Goal: Communication & Community: Ask a question

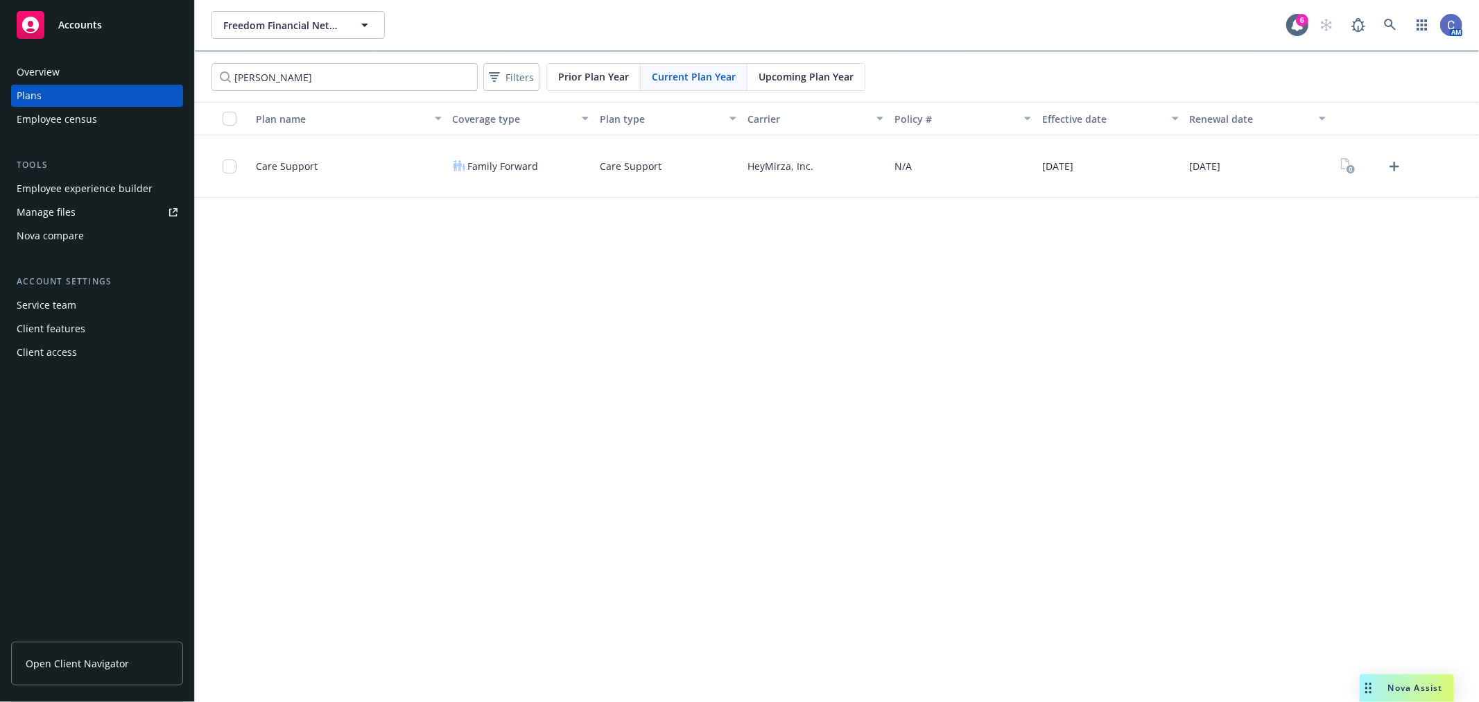
click at [105, 187] on div "Employee experience builder" at bounding box center [85, 188] width 136 height 22
click at [51, 211] on div "Manage files" at bounding box center [46, 212] width 59 height 22
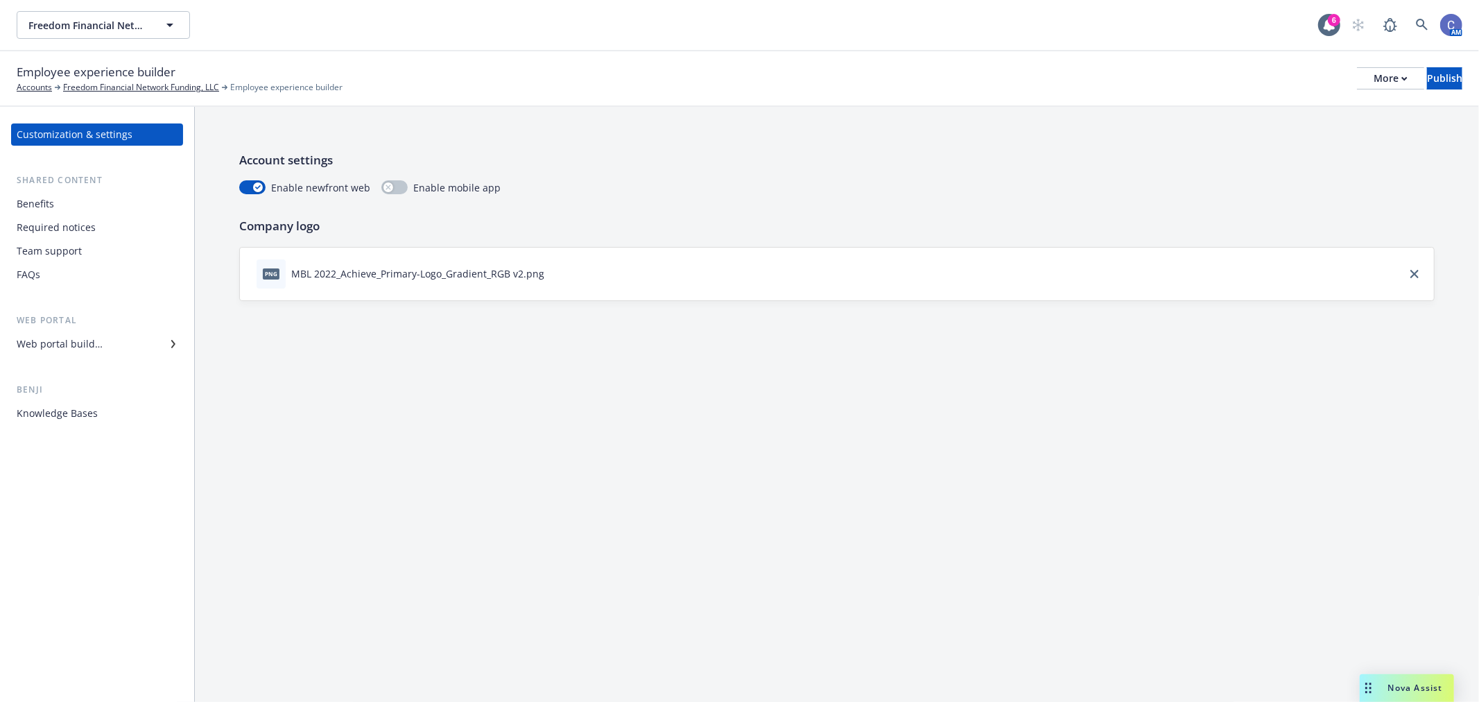
click at [74, 343] on div "Web portal builder" at bounding box center [60, 344] width 86 height 22
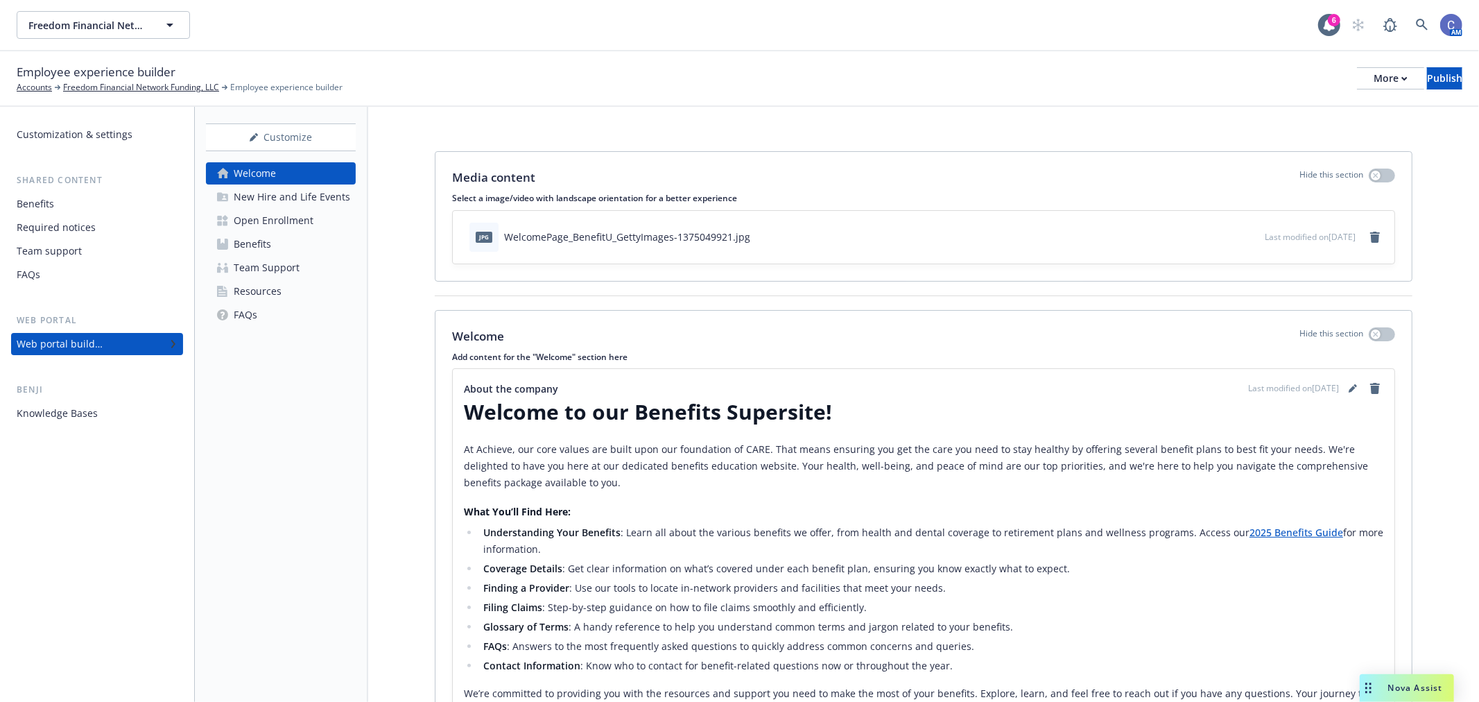
click at [244, 241] on div "Benefits" at bounding box center [252, 244] width 37 height 22
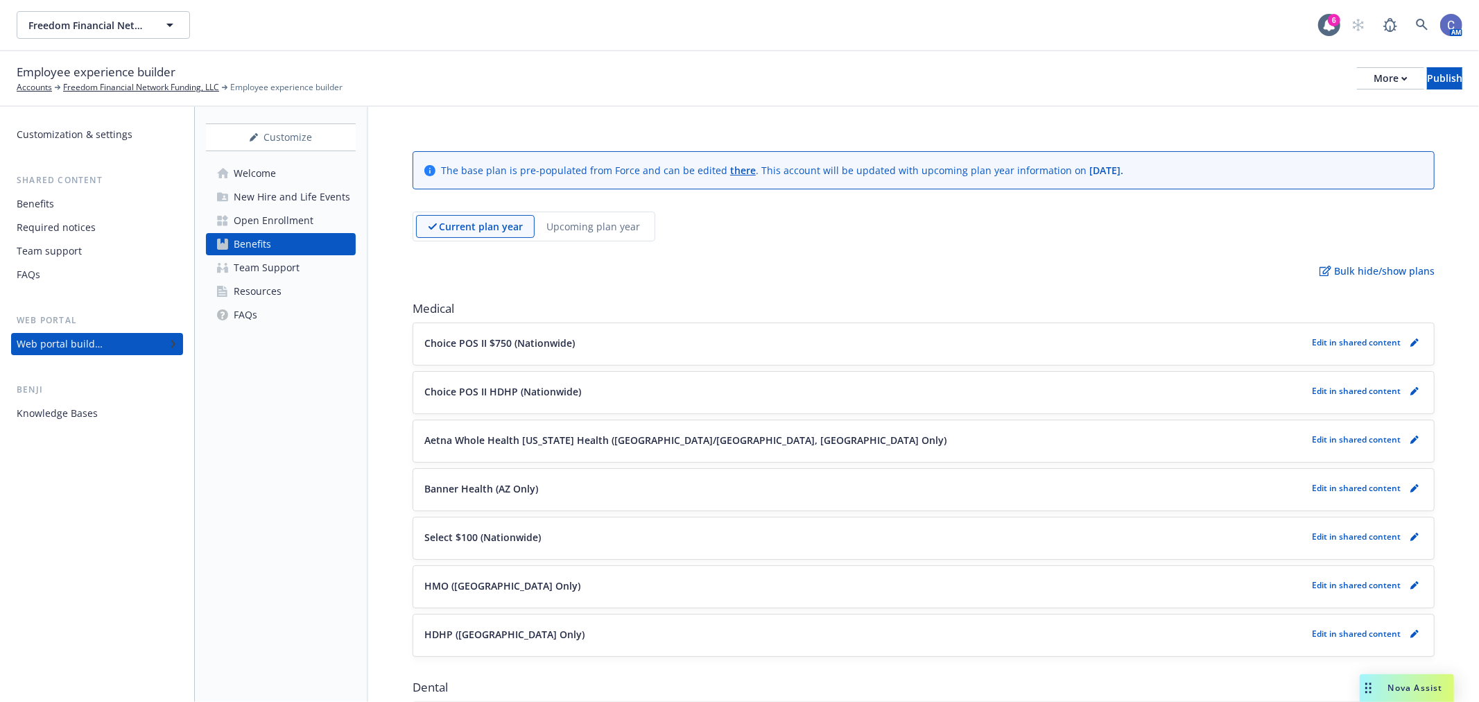
click at [66, 198] on div "Benefits" at bounding box center [97, 204] width 161 height 22
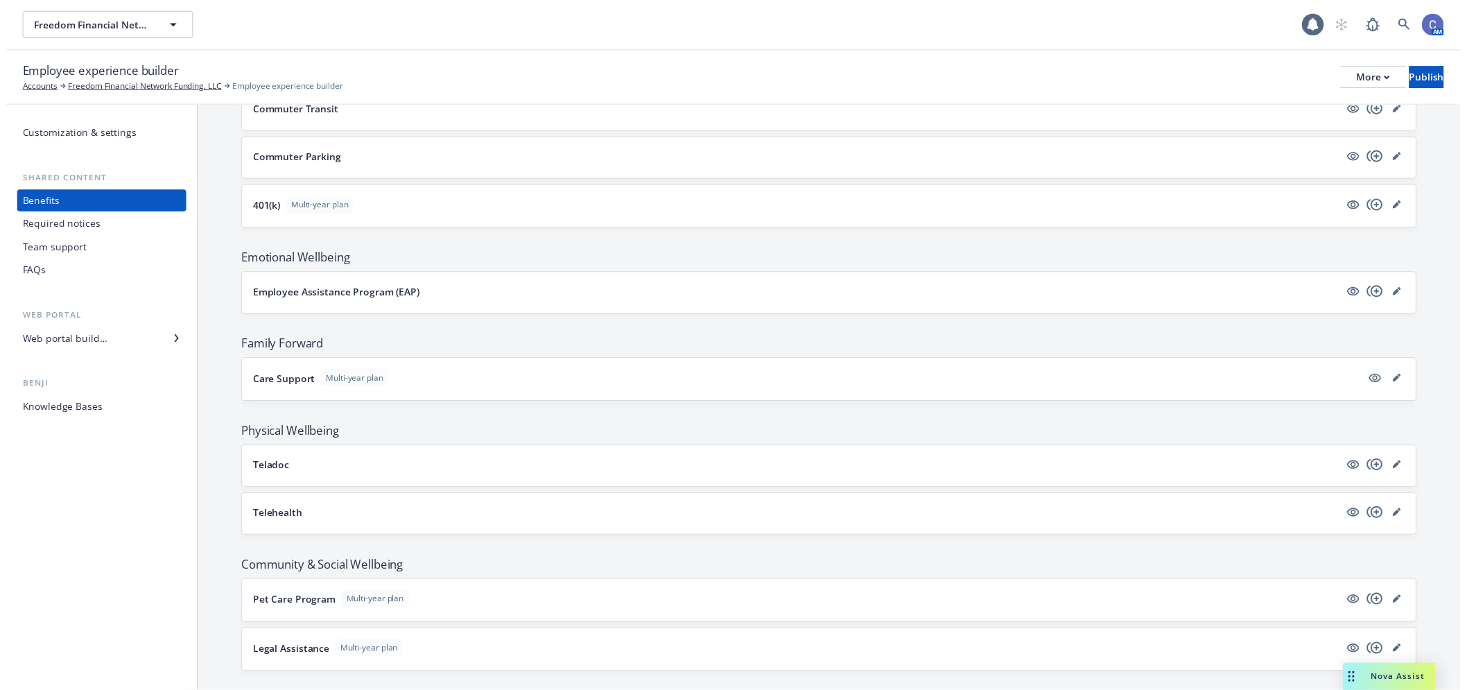
scroll to position [1801, 0]
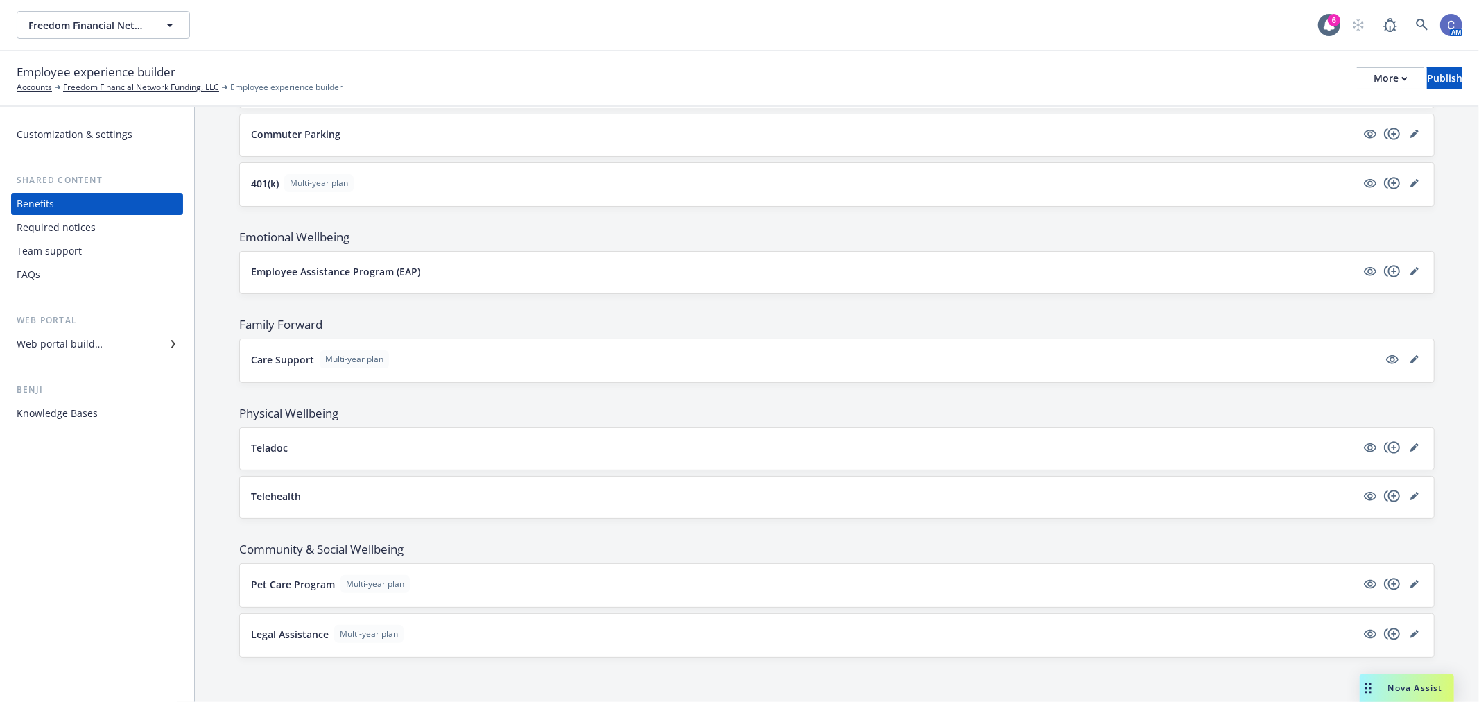
click at [1410, 366] on div at bounding box center [1403, 359] width 39 height 17
click at [1410, 357] on icon "editPencil" at bounding box center [1413, 359] width 7 height 7
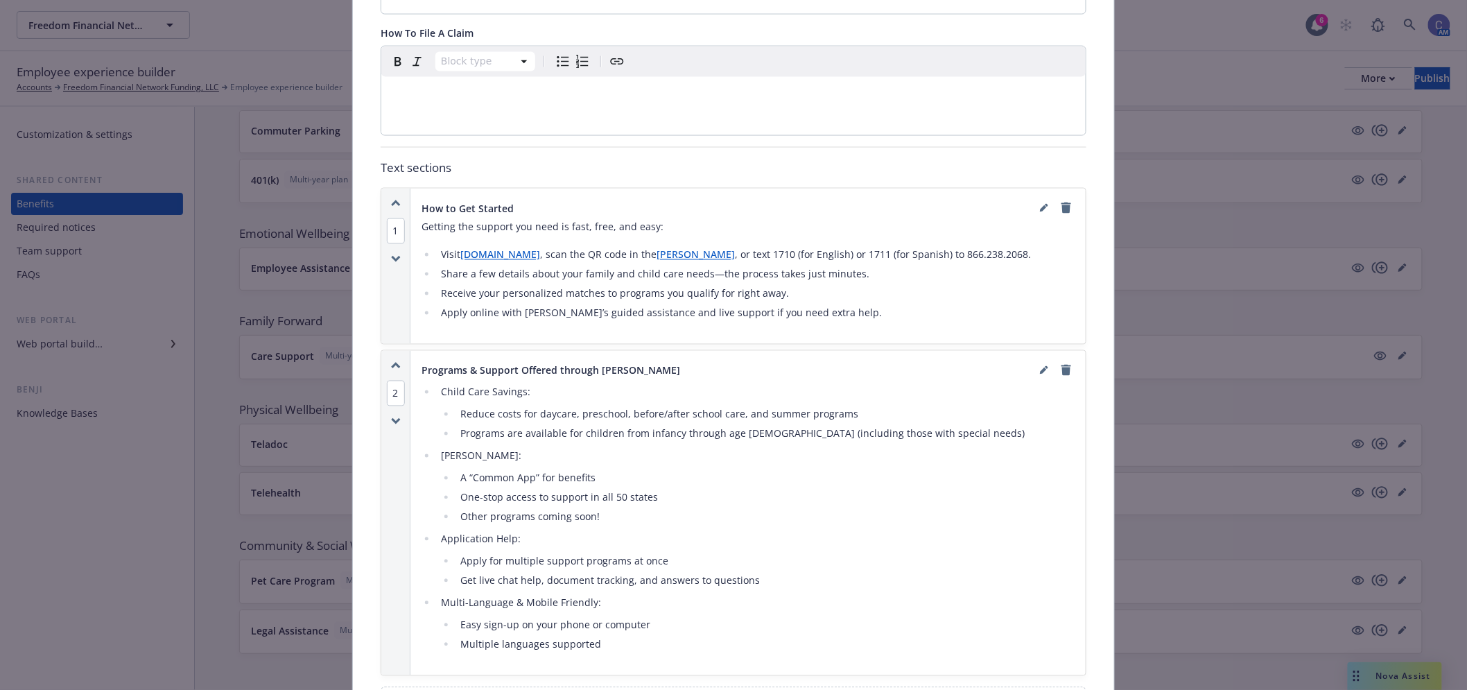
scroll to position [865, 0]
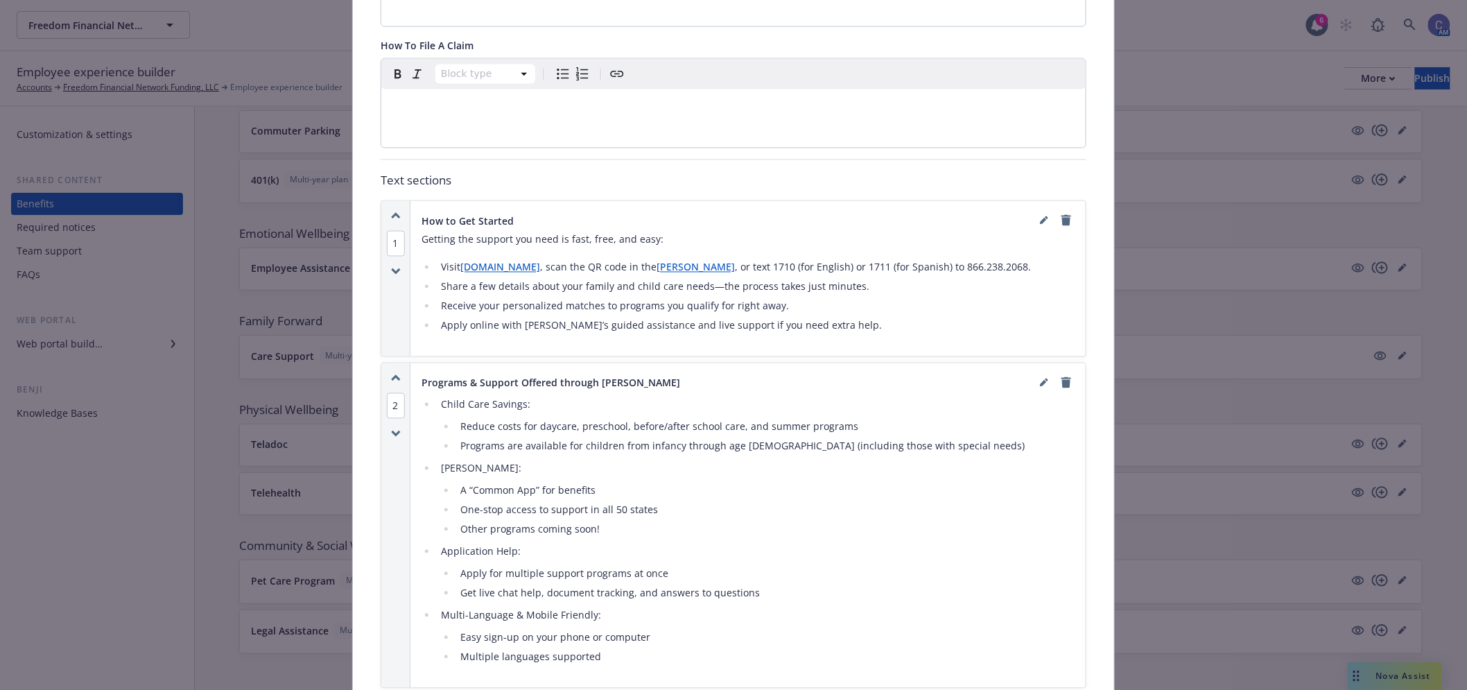
click at [598, 483] on li "A “Common App” for benefits" at bounding box center [765, 491] width 618 height 17
click at [1040, 379] on icon "editPencil" at bounding box center [1044, 383] width 8 height 8
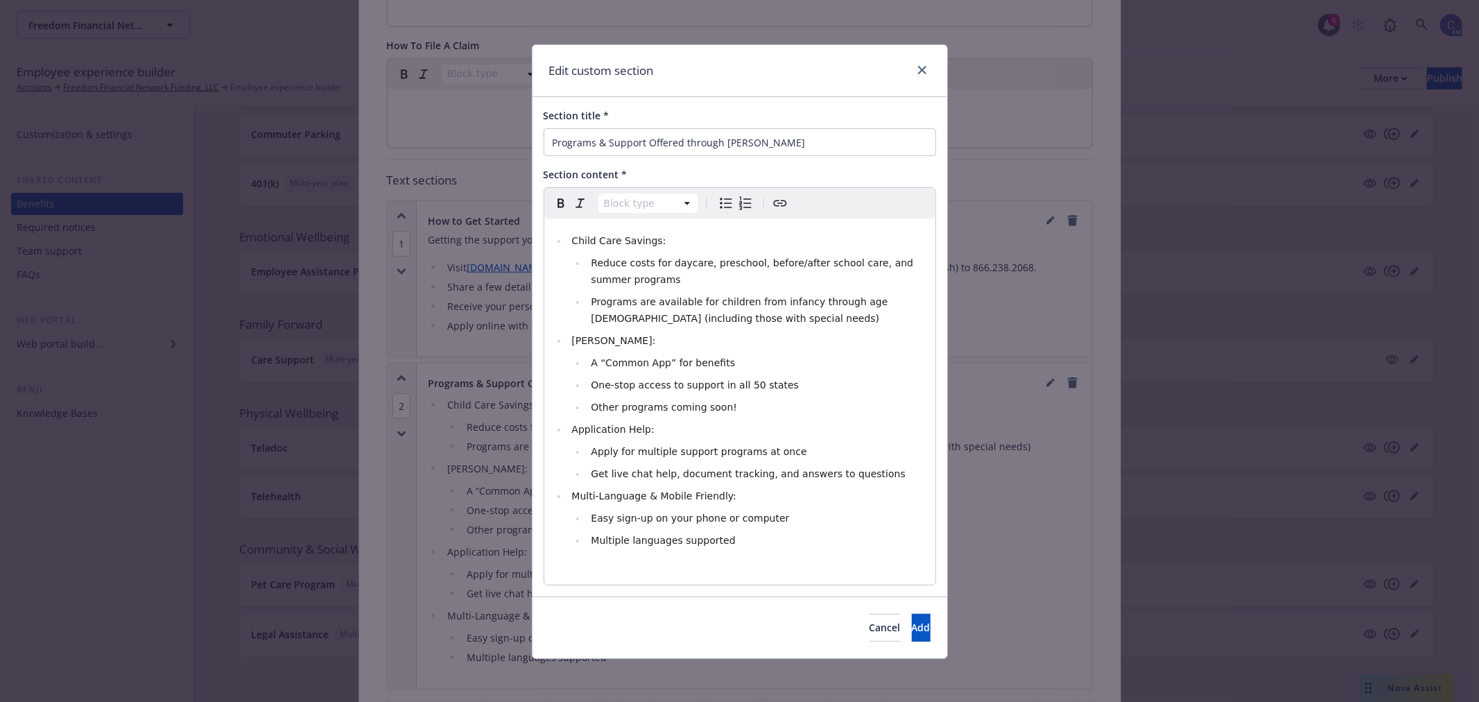
select select
click at [683, 380] on span "One-stop access to support in all 50 states" at bounding box center [695, 384] width 208 height 11
drag, startPoint x: 690, startPoint y: 354, endPoint x: 573, endPoint y: 349, distance: 117.3
click at [573, 349] on ul "Child Care Savings: Reduce costs for daycare, preschool, before/after school ca…" at bounding box center [740, 390] width 374 height 316
click at [740, 343] on li "Mirza Passport:" at bounding box center [747, 340] width 359 height 17
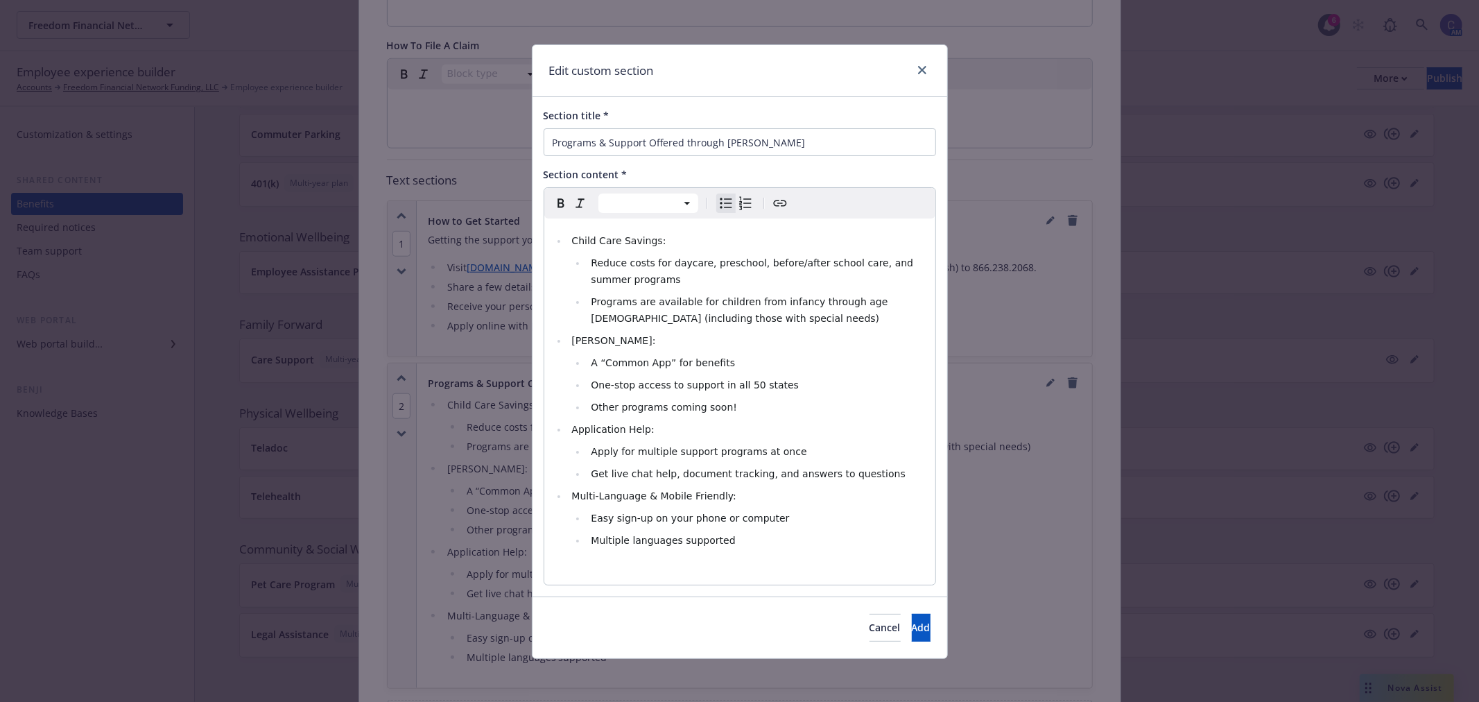
drag, startPoint x: 675, startPoint y: 329, endPoint x: 661, endPoint y: 337, distance: 16.2
click at [675, 329] on ul "Child Care Savings: Reduce costs for daycare, preschool, before/after school ca…" at bounding box center [740, 390] width 374 height 316
click at [613, 338] on span "Mirza Passport:" at bounding box center [613, 340] width 84 height 11
drag, startPoint x: 648, startPoint y: 240, endPoint x: 562, endPoint y: 233, distance: 86.9
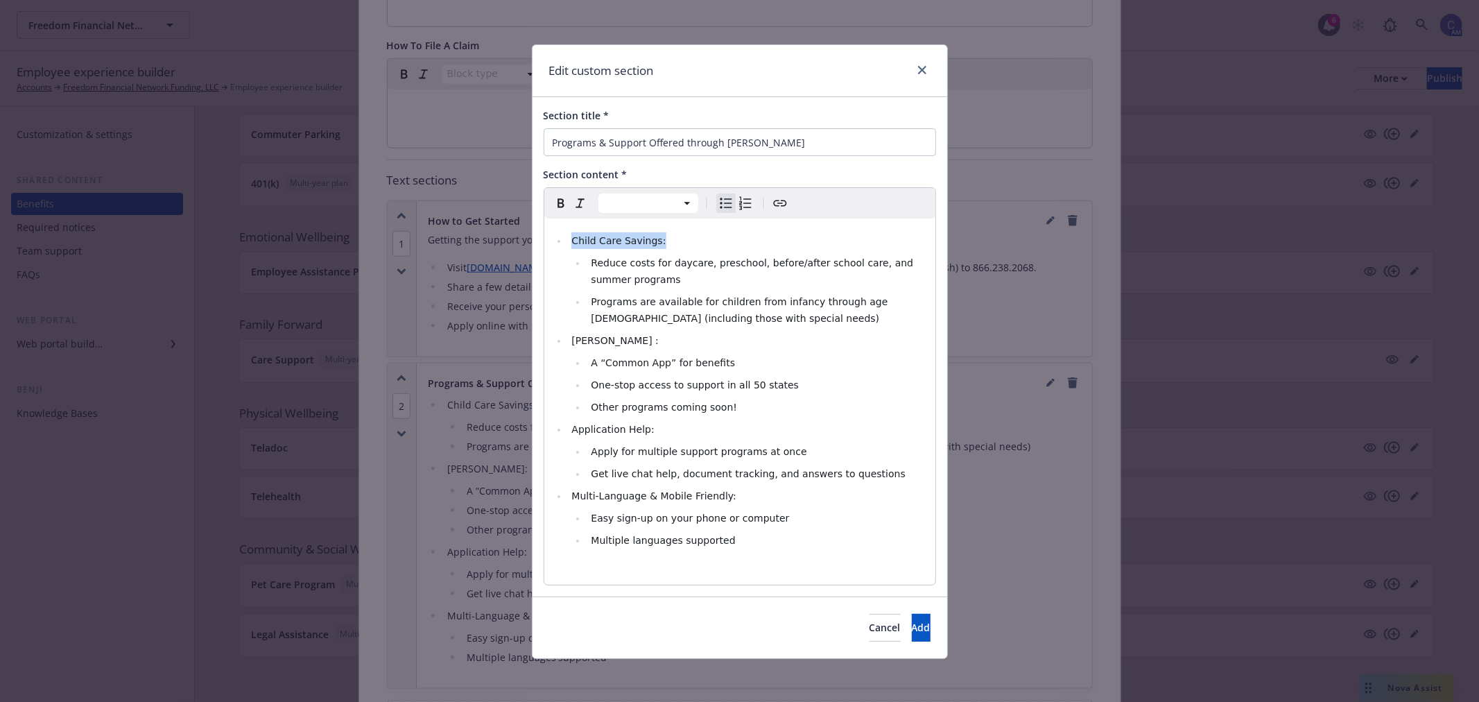
click at [568, 233] on li "Child Care Savings:" at bounding box center [747, 240] width 359 height 17
drag, startPoint x: 792, startPoint y: 239, endPoint x: 434, endPoint y: 220, distance: 358.2
click at [434, 220] on div "Edit custom section Section title * Programs & Support Offered through Mirza Se…" at bounding box center [739, 351] width 1479 height 702
drag, startPoint x: 727, startPoint y: 356, endPoint x: 571, endPoint y: 356, distance: 155.3
click at [587, 356] on li "A “Common App” for benefits" at bounding box center [757, 362] width 340 height 17
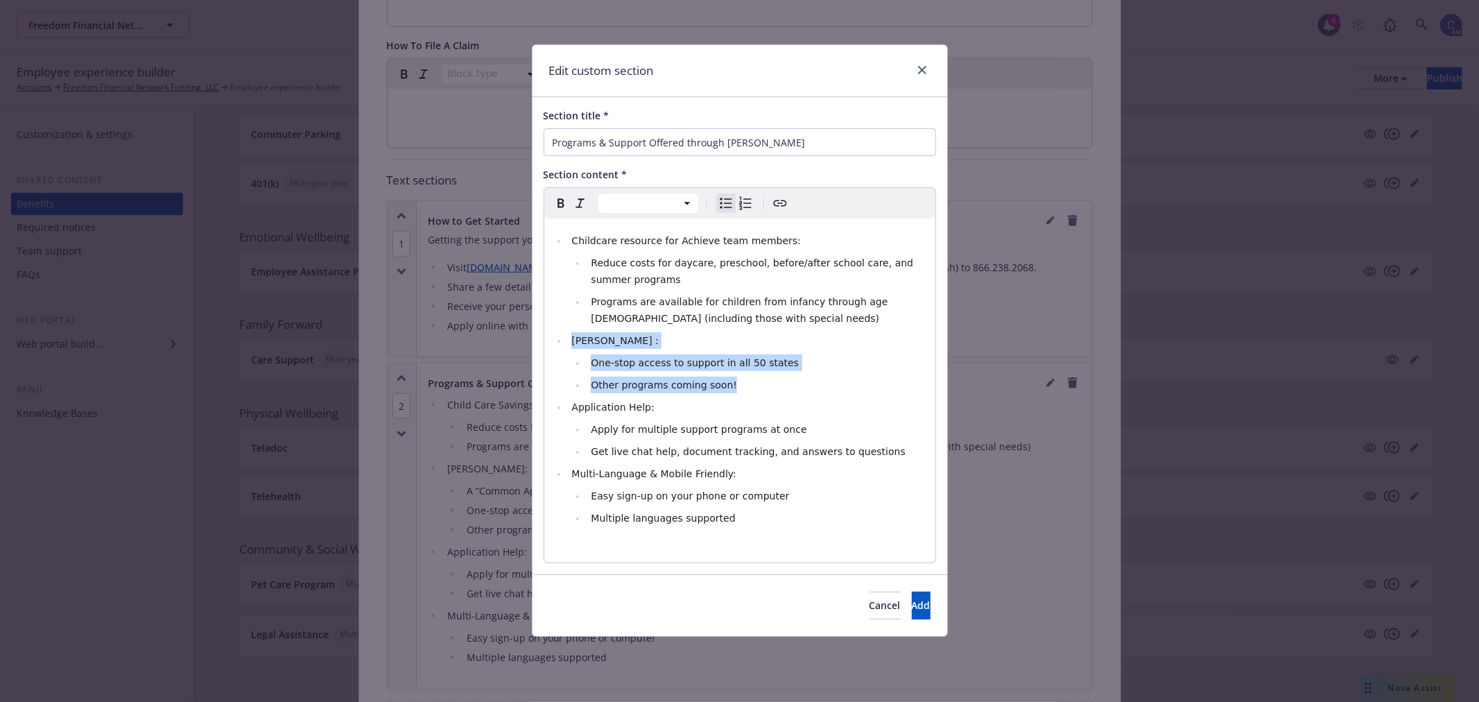
drag, startPoint x: 746, startPoint y: 391, endPoint x: 548, endPoint y: 336, distance: 205.7
click at [548, 336] on div "Childcare resource for Achieve team members: Reduce costs for daycare, preschoo…" at bounding box center [739, 390] width 391 height 344
copy ul "Mirza : One-stop access to support in all 50 states Other programs coming soon!"
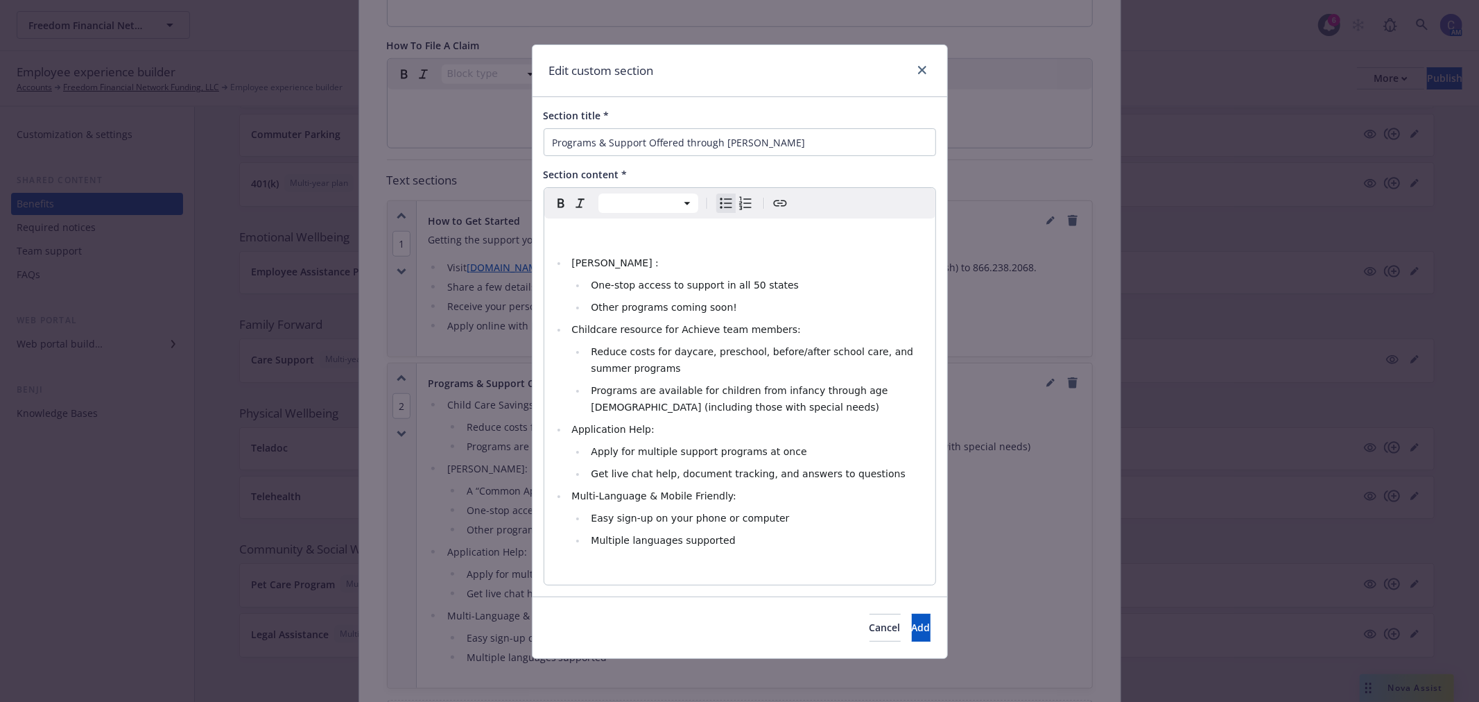
select select "paragraph"
select select
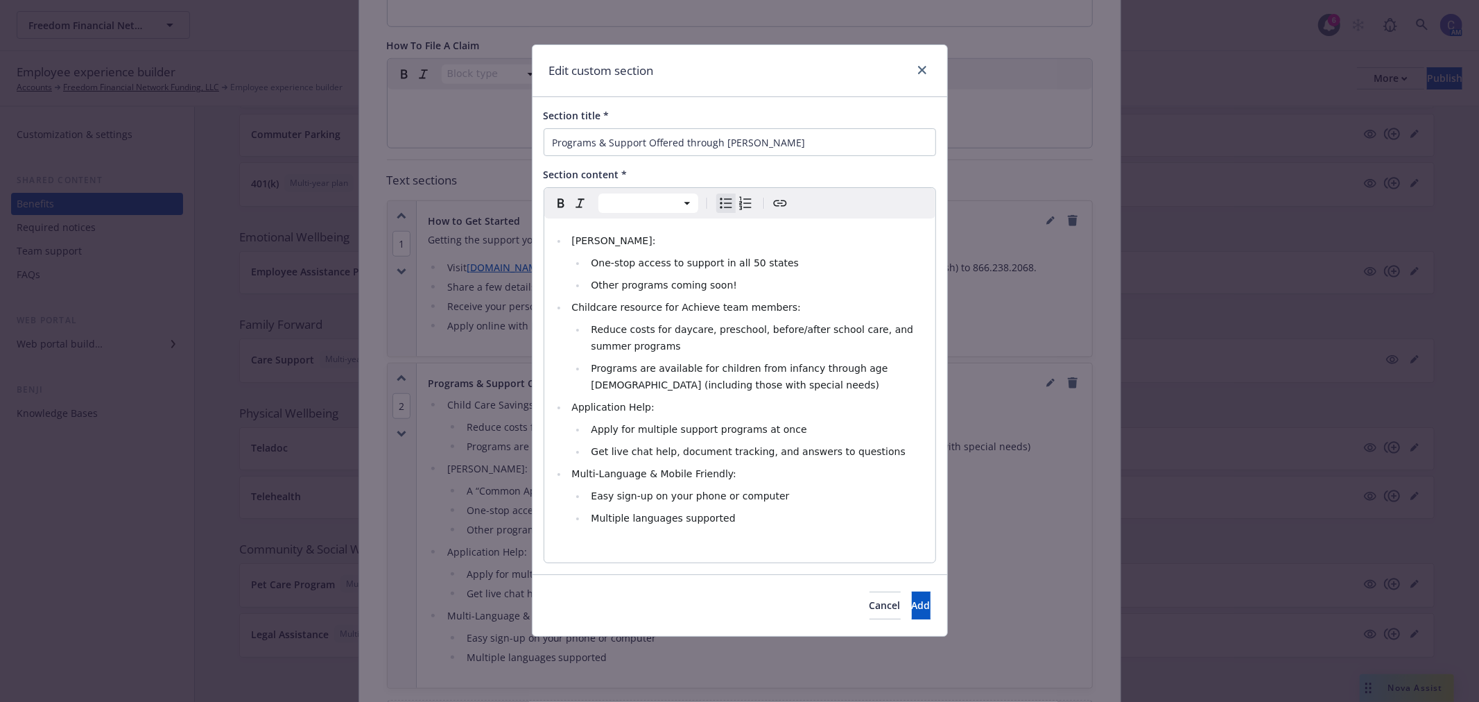
click at [615, 306] on span "Childcare resource for Achieve team members:" at bounding box center [685, 307] width 229 height 11
click at [709, 302] on span "Childcare Resource for Achieve team members:" at bounding box center [687, 307] width 232 height 11
click at [742, 308] on span "Childcare Resource for Achieve Team members:" at bounding box center [687, 307] width 232 height 11
click at [607, 241] on li "Mirza:" at bounding box center [747, 240] width 359 height 17
click at [912, 602] on span "Add" at bounding box center [921, 604] width 19 height 13
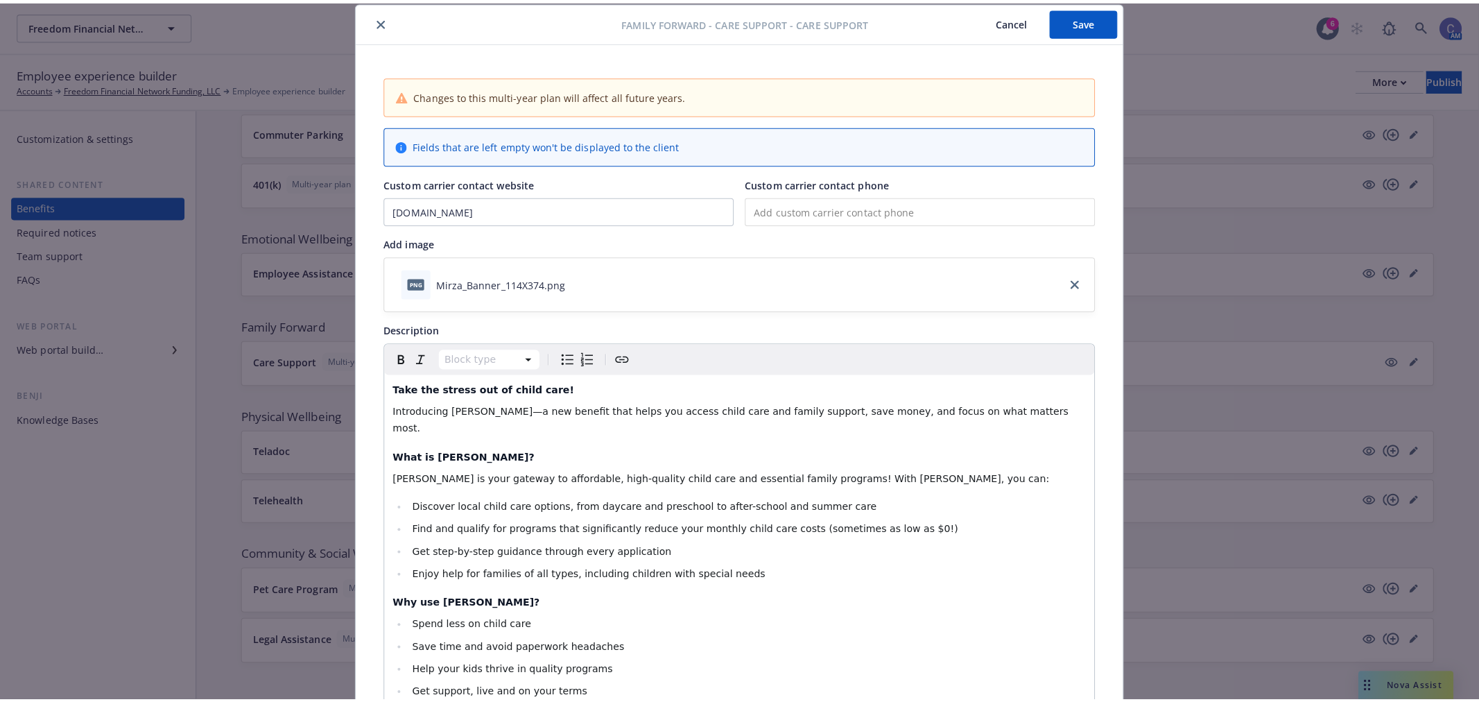
scroll to position [0, 0]
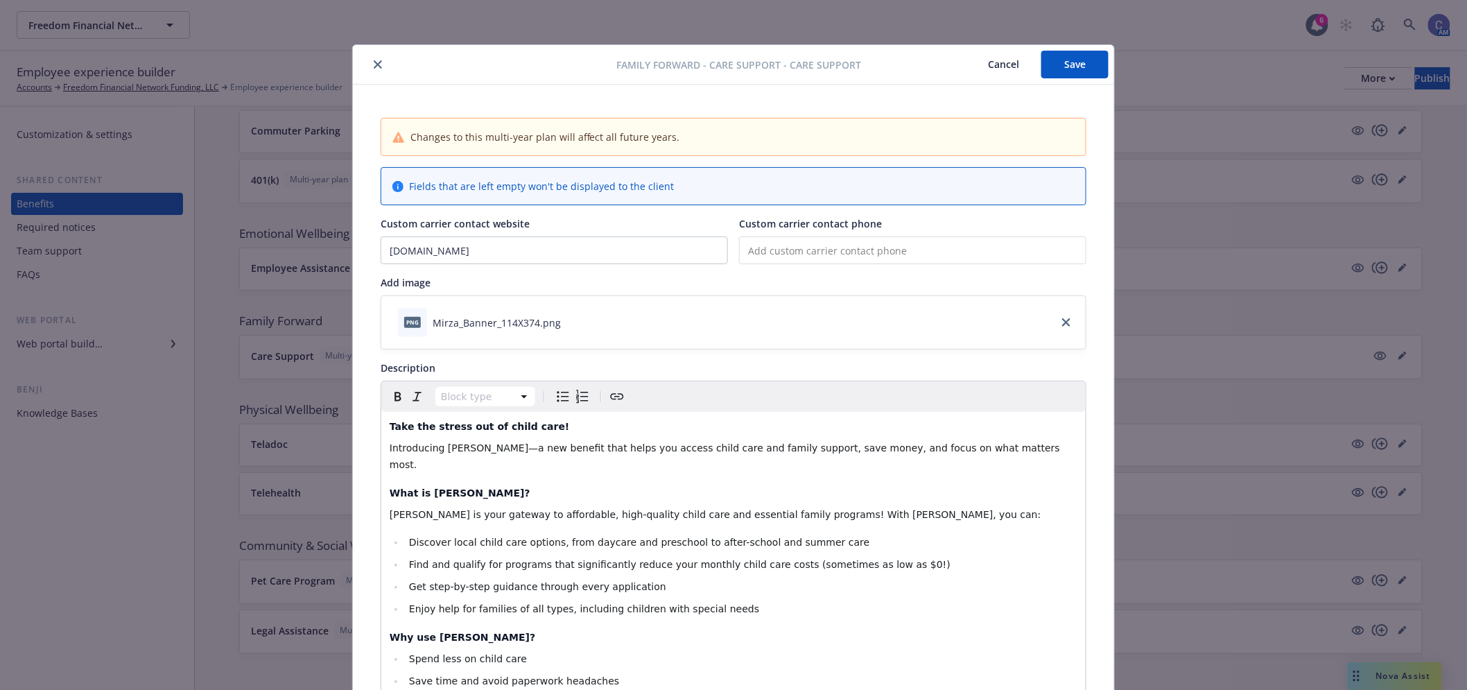
click at [1069, 75] on button "Save" at bounding box center [1074, 65] width 67 height 28
click at [991, 63] on button "Cancel" at bounding box center [1004, 65] width 76 height 28
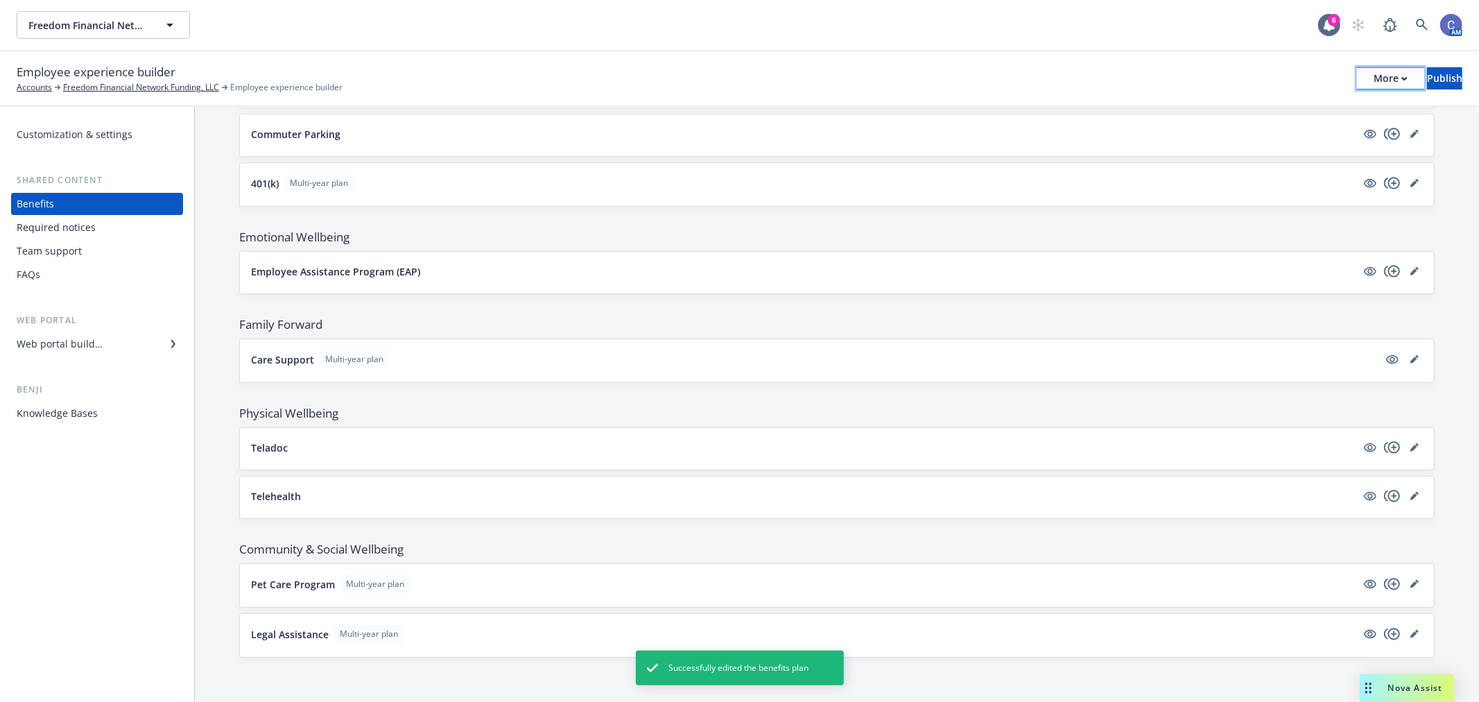
click at [1357, 67] on button "More" at bounding box center [1390, 78] width 67 height 22
drag, startPoint x: 1269, startPoint y: 104, endPoint x: 1278, endPoint y: 58, distance: 47.3
click at [1269, 104] on link "Copy preview link" at bounding box center [1276, 110] width 205 height 28
click at [1357, 79] on button "More" at bounding box center [1390, 78] width 67 height 22
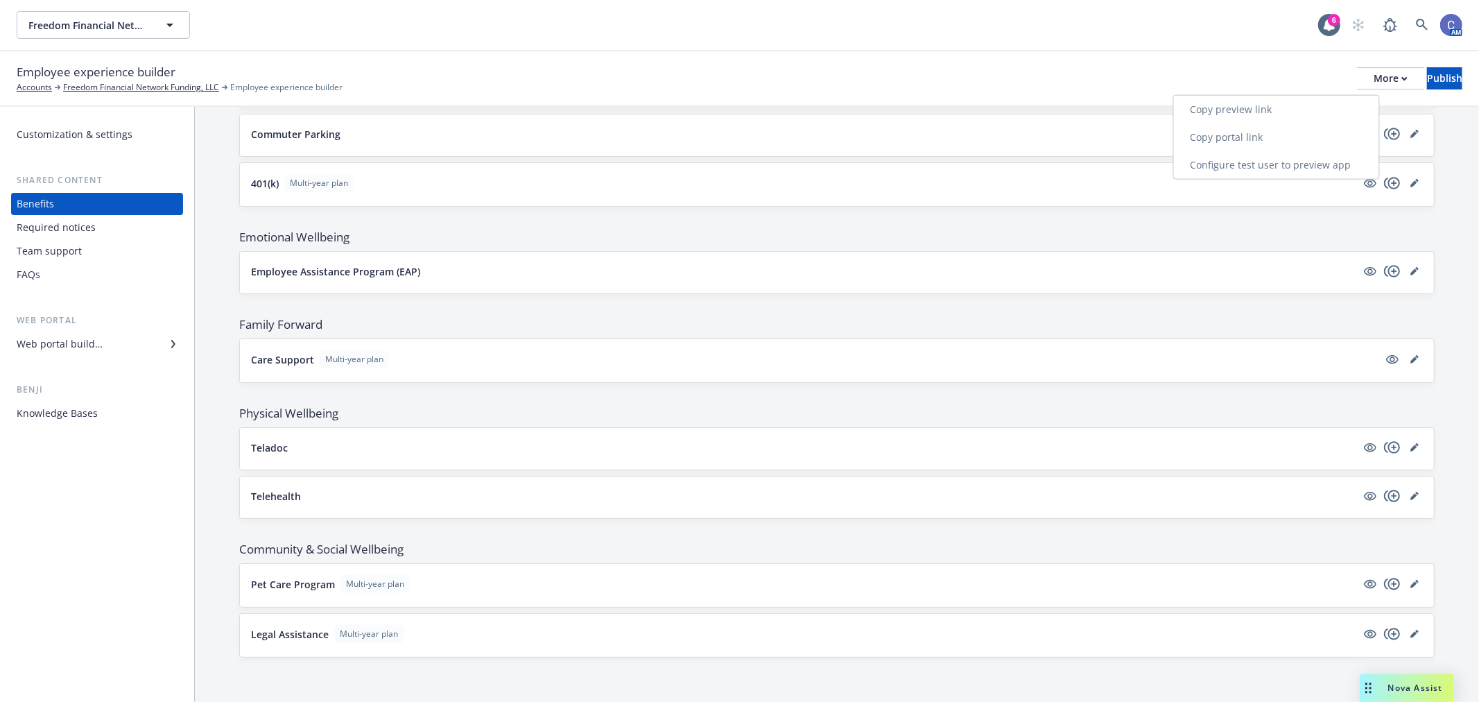
click at [1274, 108] on link "Copy preview link" at bounding box center [1276, 110] width 205 height 28
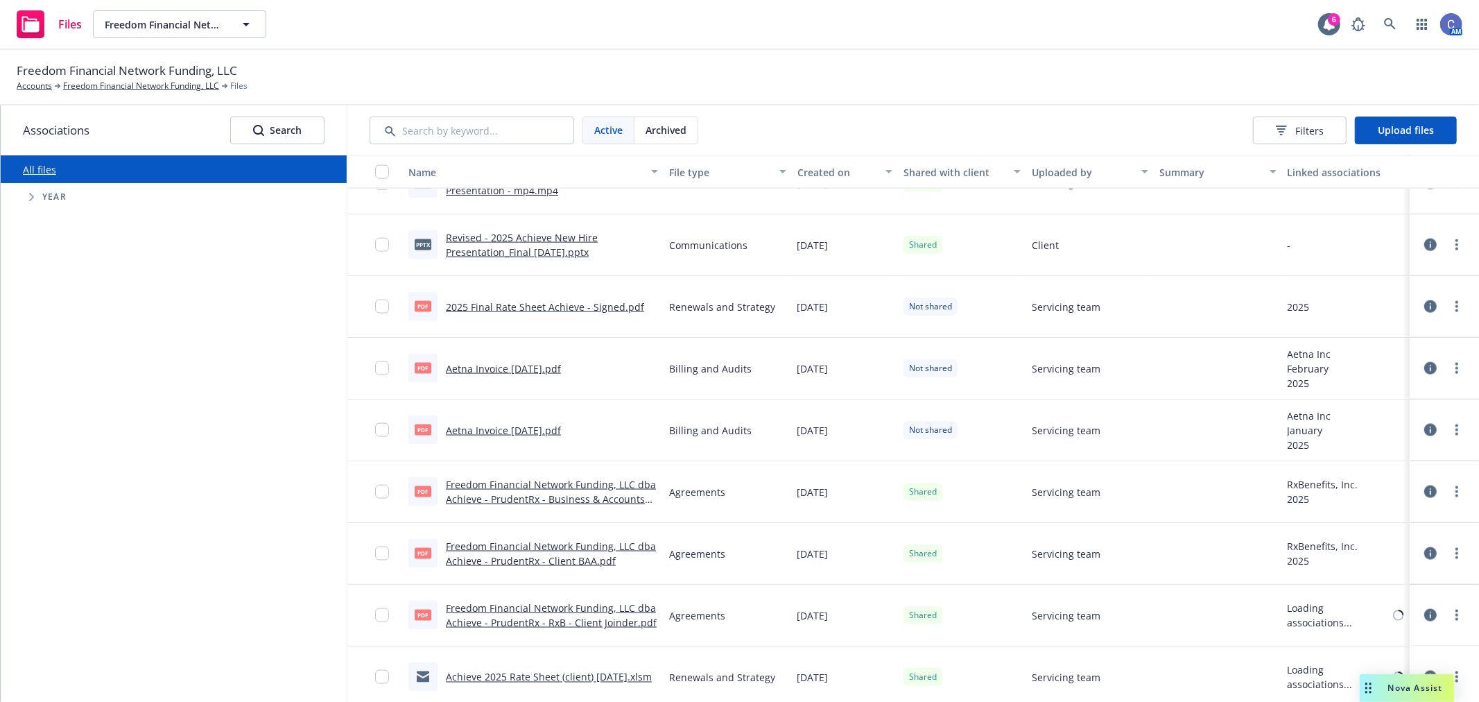
scroll to position [1771, 0]
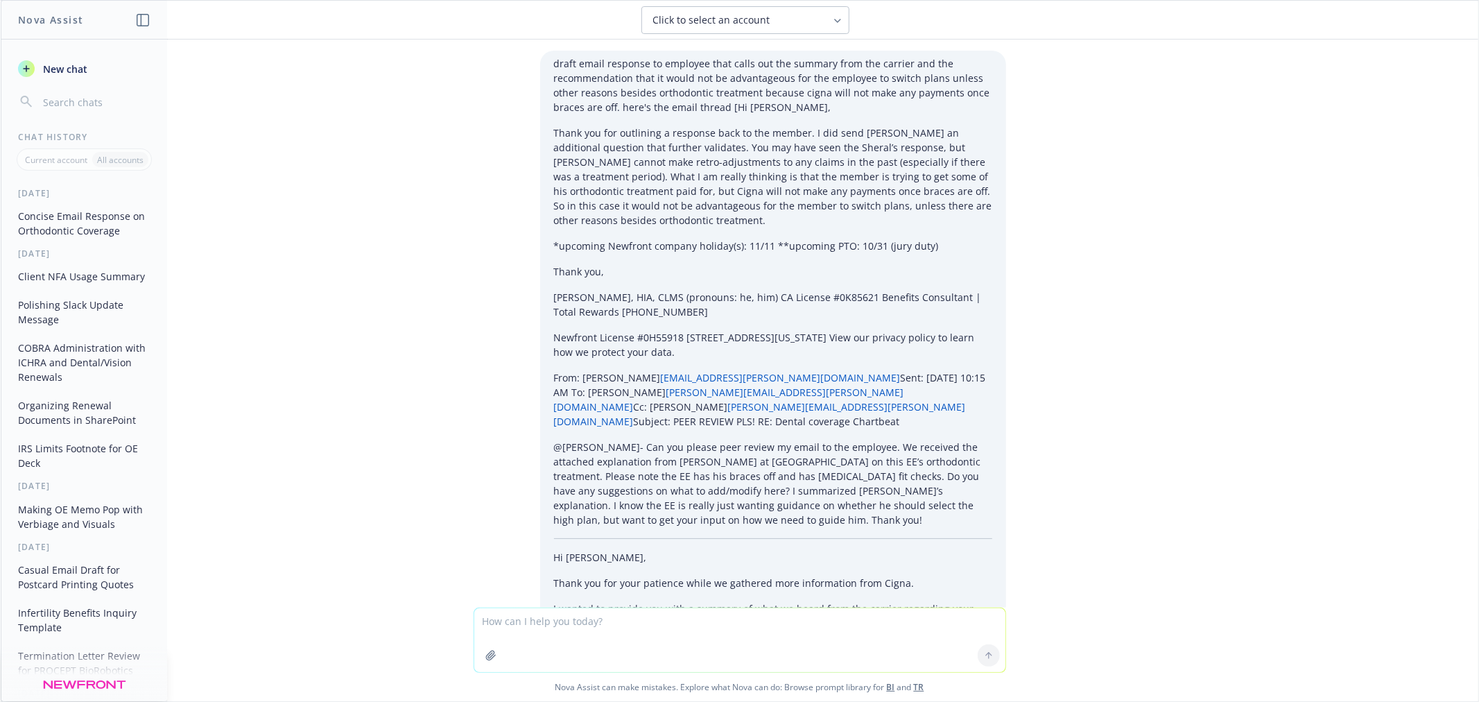
scroll to position [1618, 0]
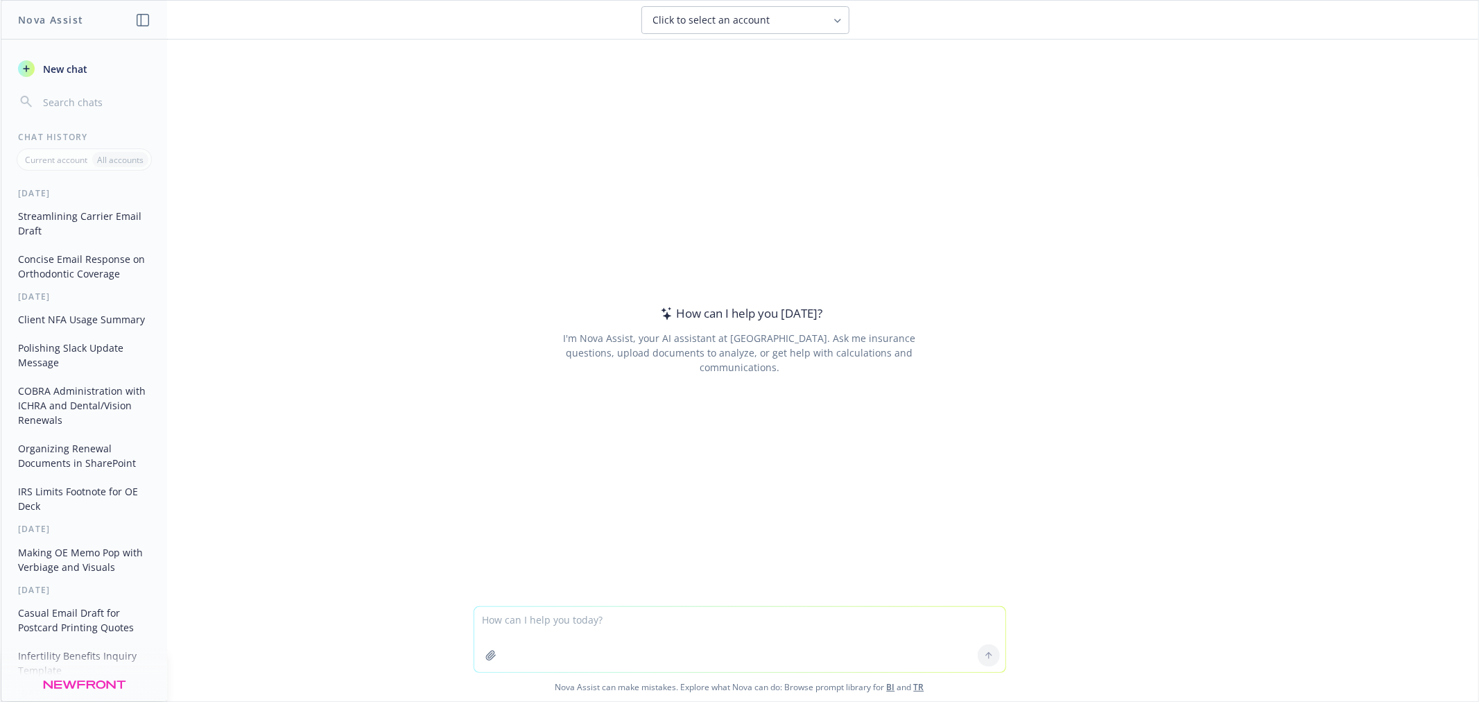
drag, startPoint x: 675, startPoint y: 622, endPoint x: 921, endPoint y: 546, distance: 257.5
click at [675, 622] on textarea at bounding box center [739, 639] width 531 height 65
click at [588, 643] on textarea at bounding box center [739, 639] width 531 height 65
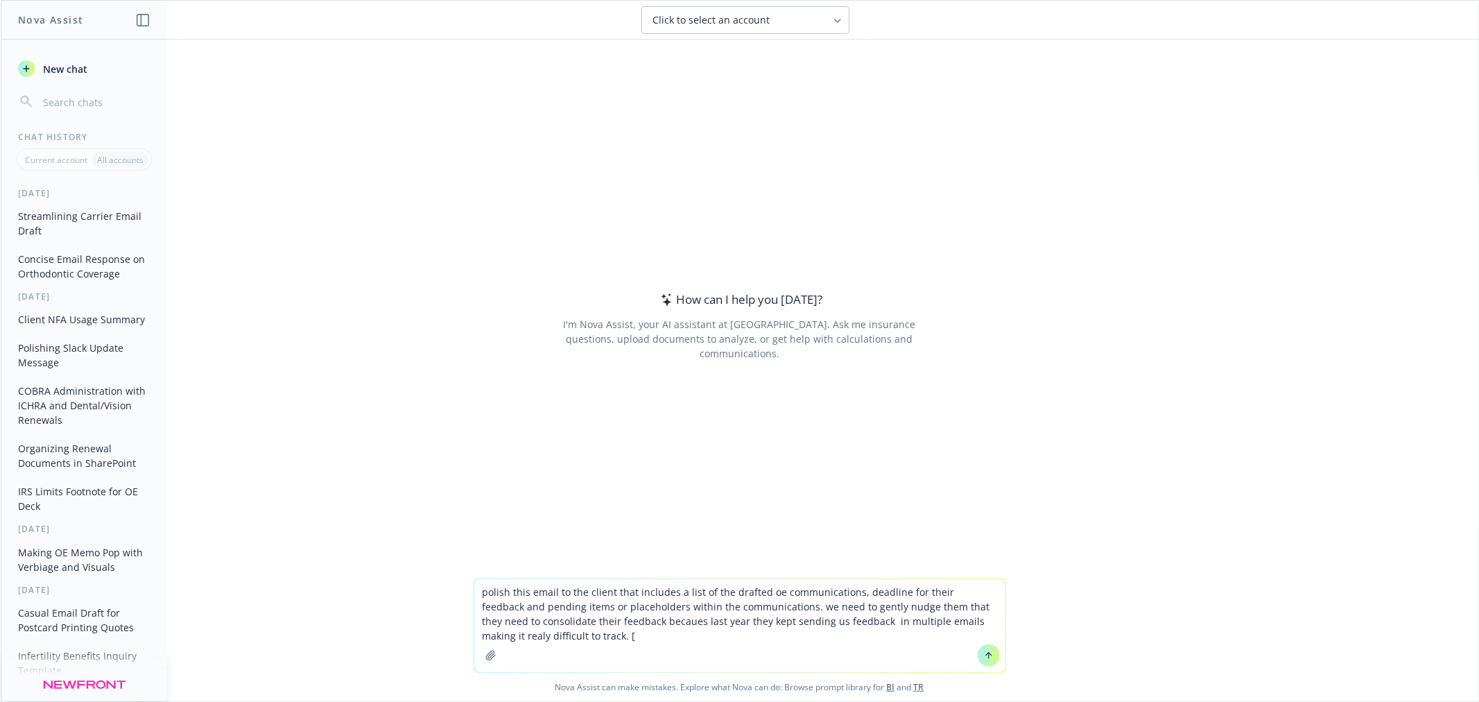
paste textarea "LO Ips dol Sitamet, C’ad elitsedd eiu temporinc utl etdo magnaa eni adminimv. Q…"
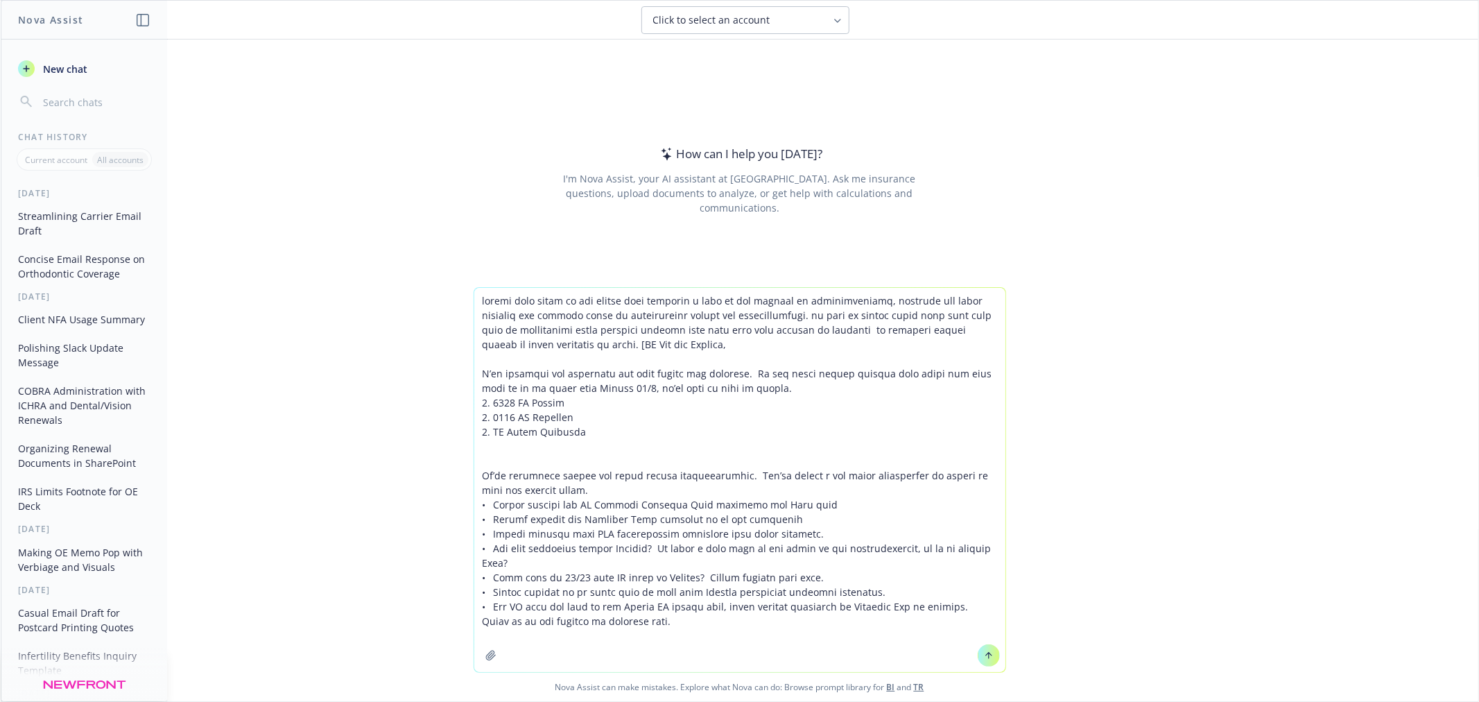
type textarea "loremi dolo sitam co adi elitse doei temporin u labo et dol magnaal en adminimv…"
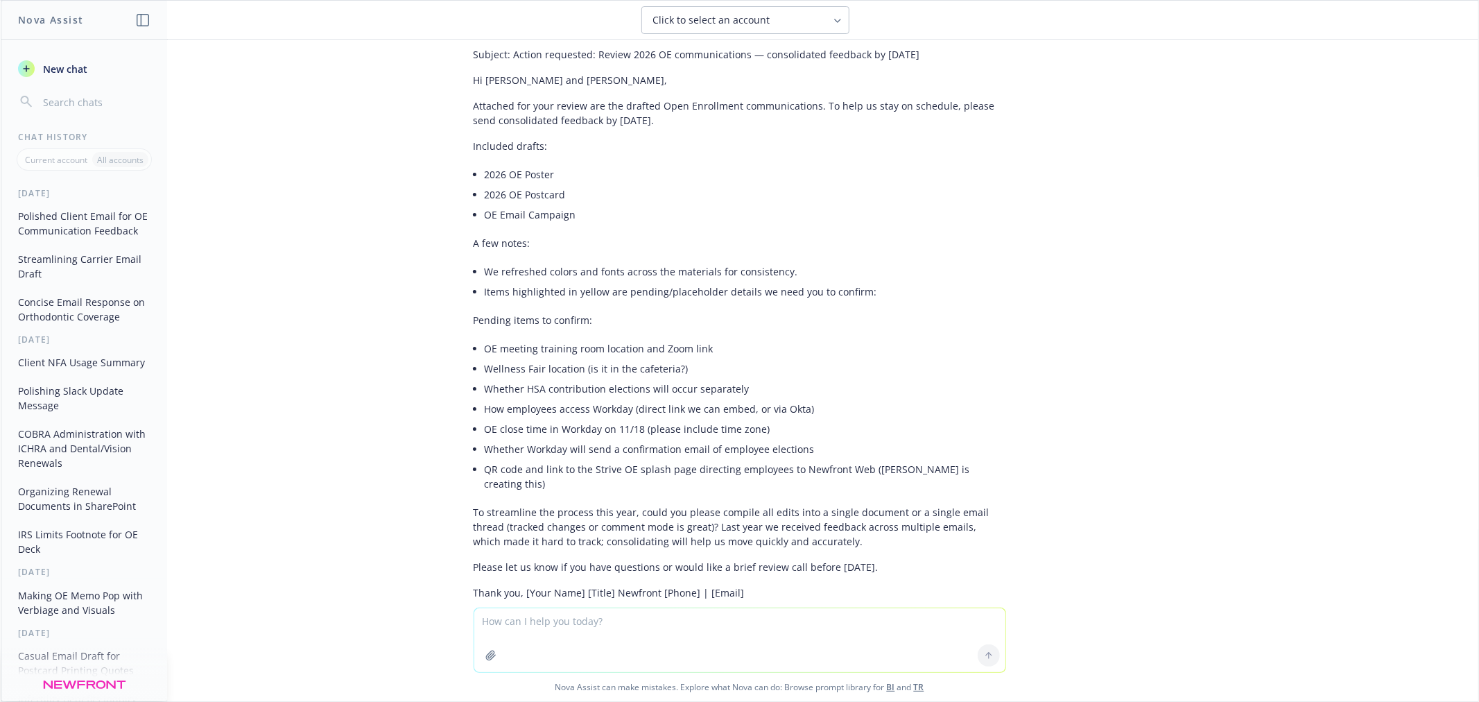
scroll to position [390, 0]
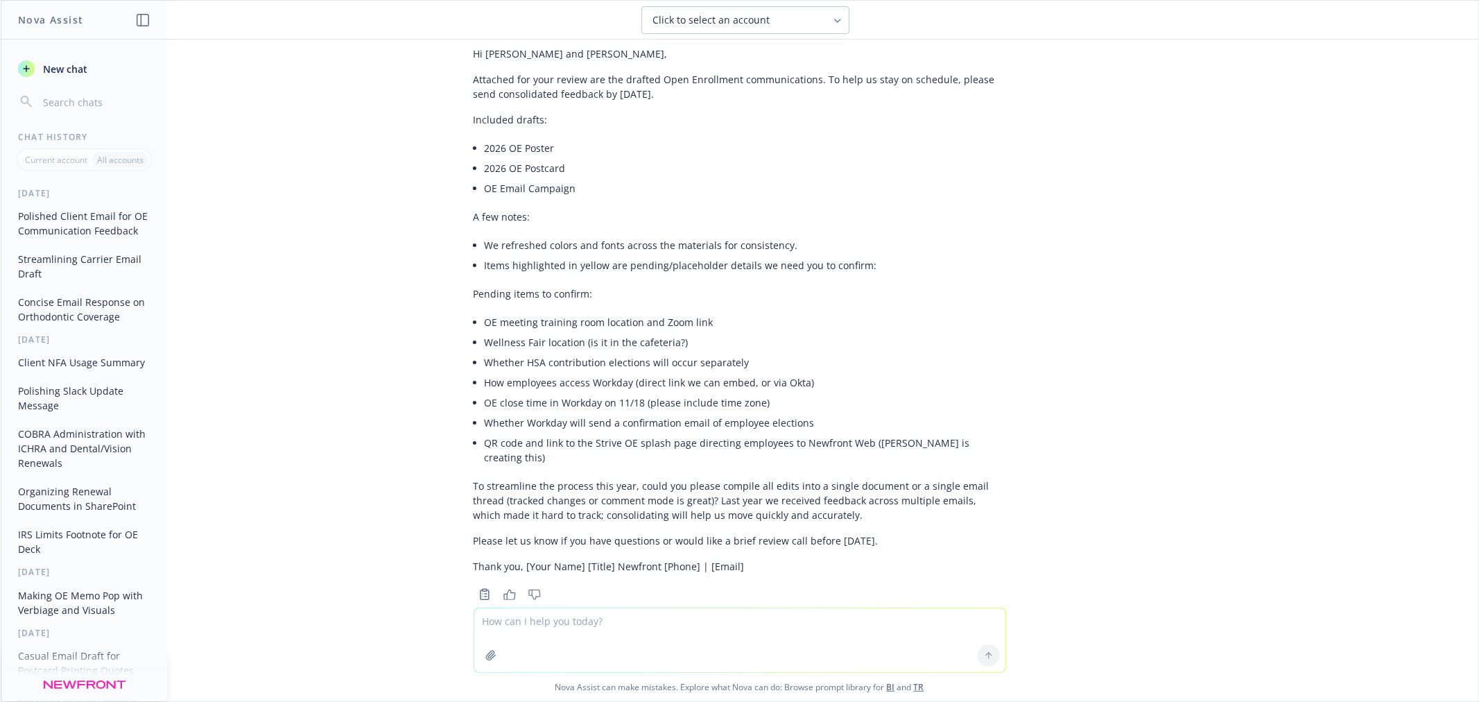
click at [640, 626] on textarea at bounding box center [739, 640] width 531 height 64
type textarea "the last paragraph should be even more gentle please"
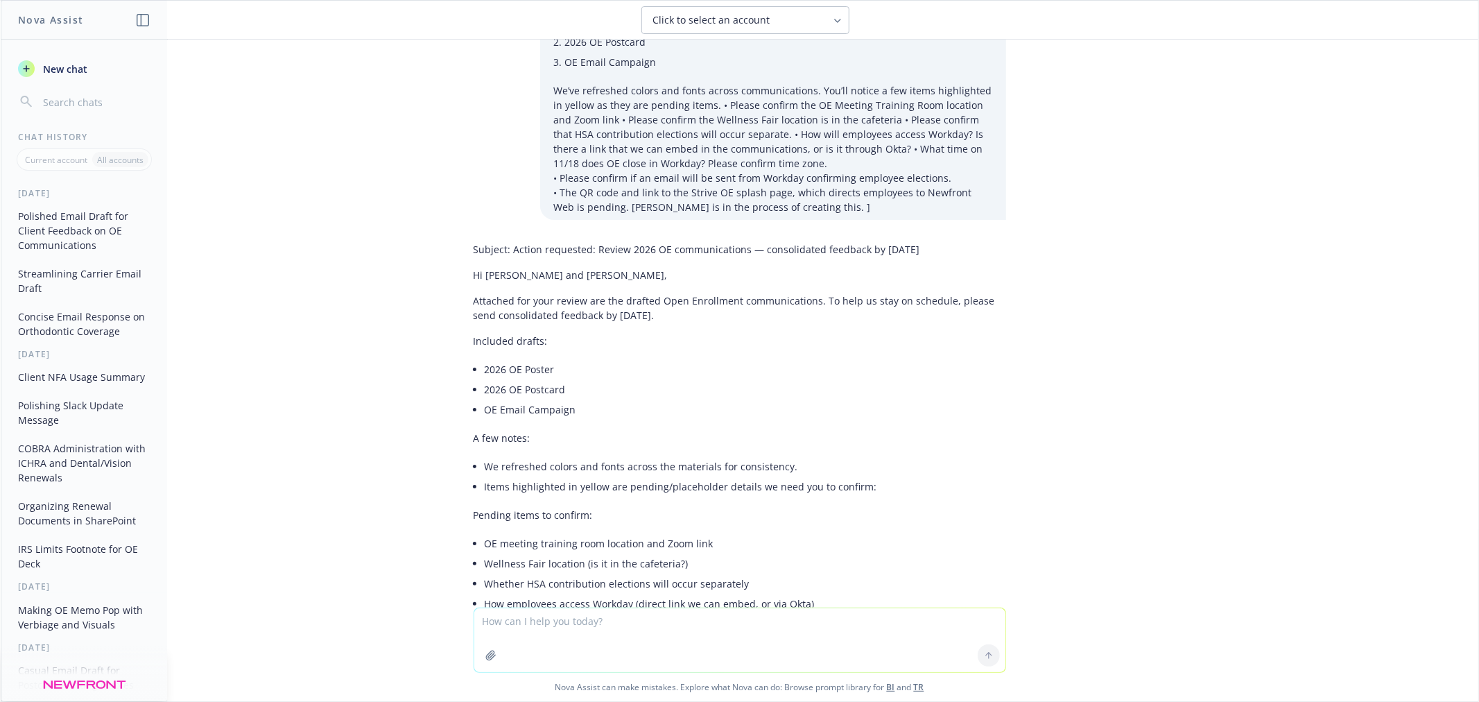
scroll to position [143, 0]
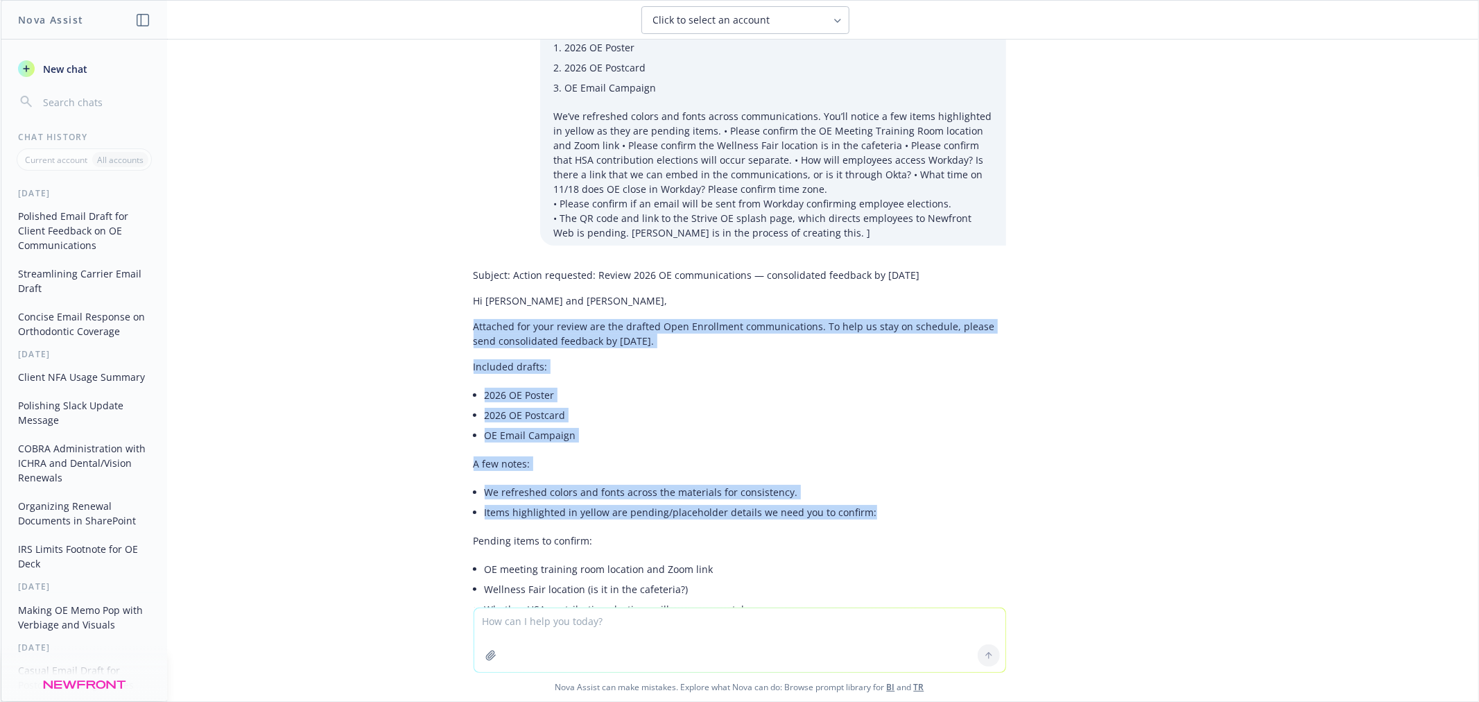
drag, startPoint x: 878, startPoint y: 493, endPoint x: 383, endPoint y: 307, distance: 528.8
click at [383, 307] on div "polish this email to the client that includes a list of the drafted oe communic…" at bounding box center [739, 324] width 1477 height 568
copy div "Attached for your review are the drafted Open Enrollment communications. To hel…"
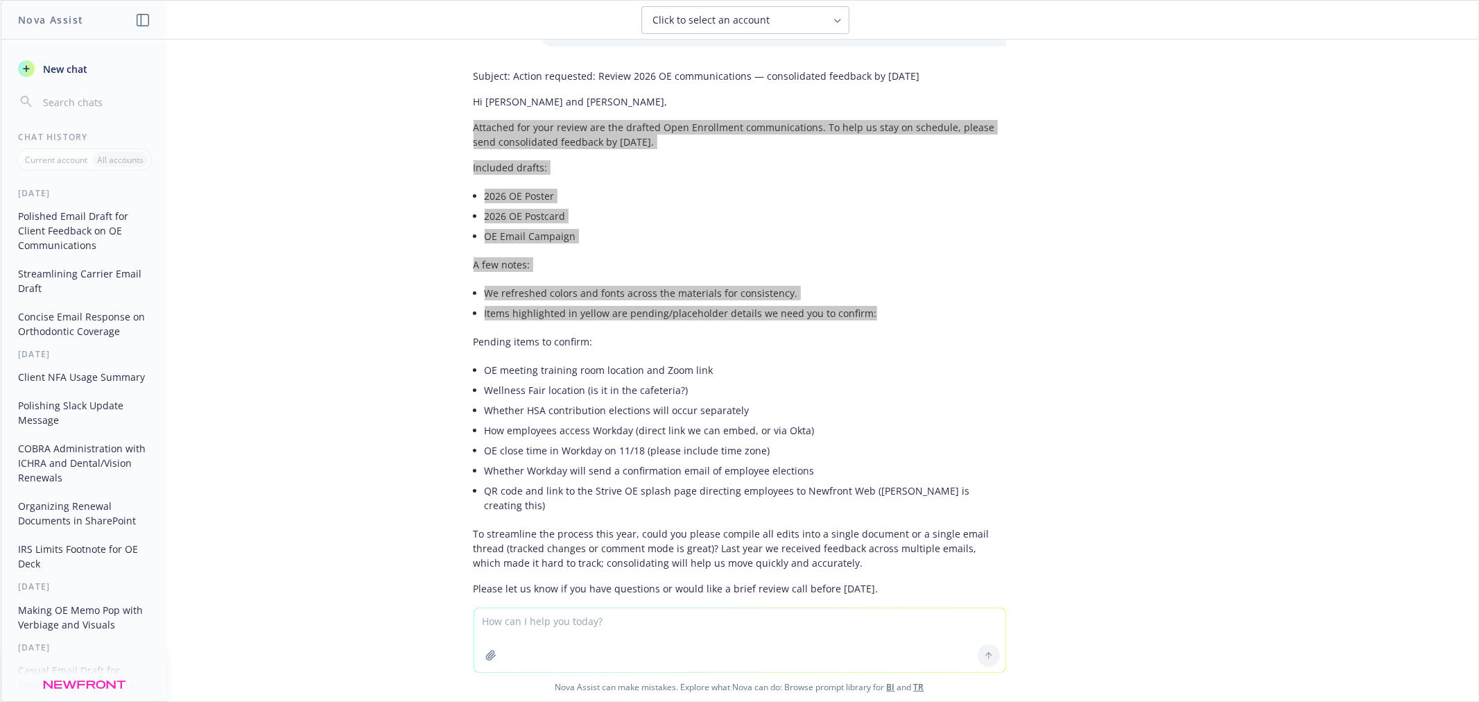
scroll to position [374, 0]
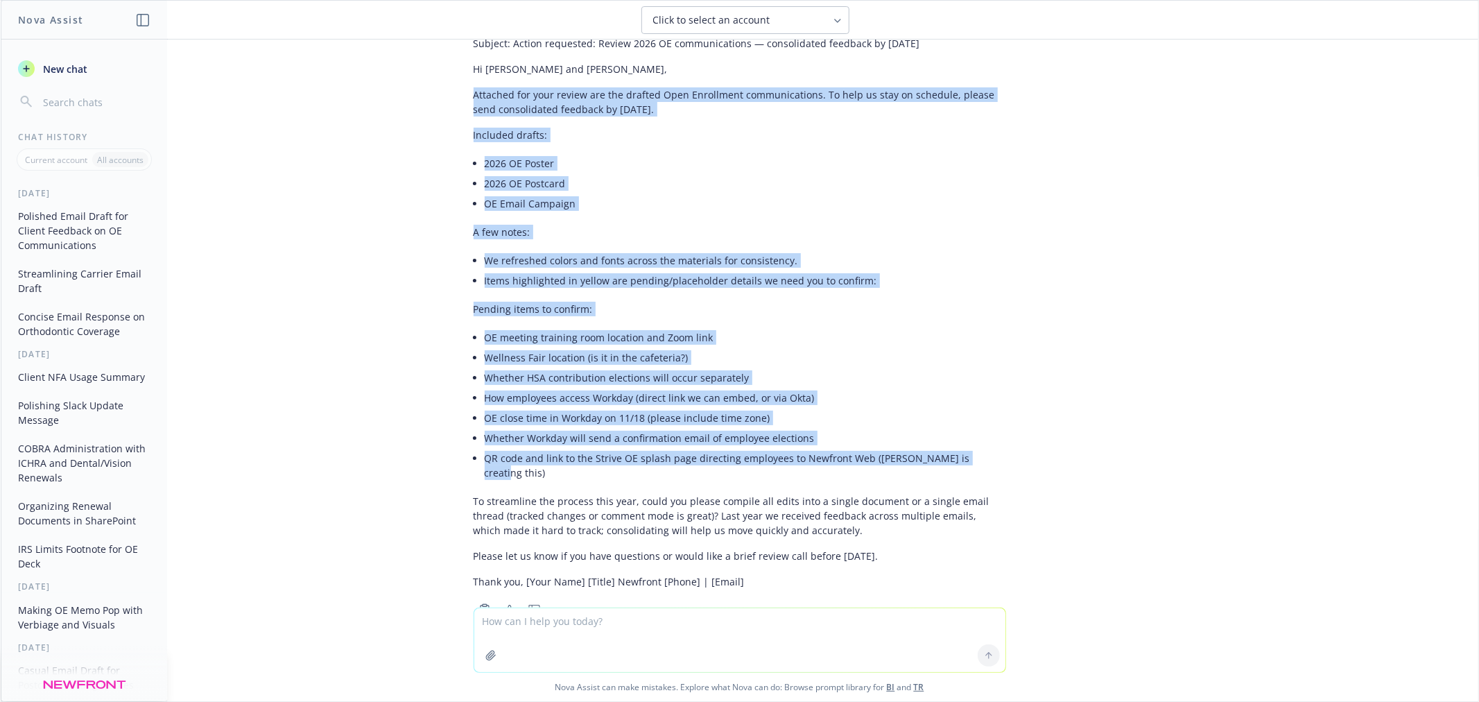
drag, startPoint x: 976, startPoint y: 440, endPoint x: 437, endPoint y: 80, distance: 648.2
click at [437, 80] on div "polish this email to the client that includes a list of the drafted oe communic…" at bounding box center [739, 324] width 1477 height 568
copy div "Attached for your review are the drafted Open Enrollment communications. To hel…"
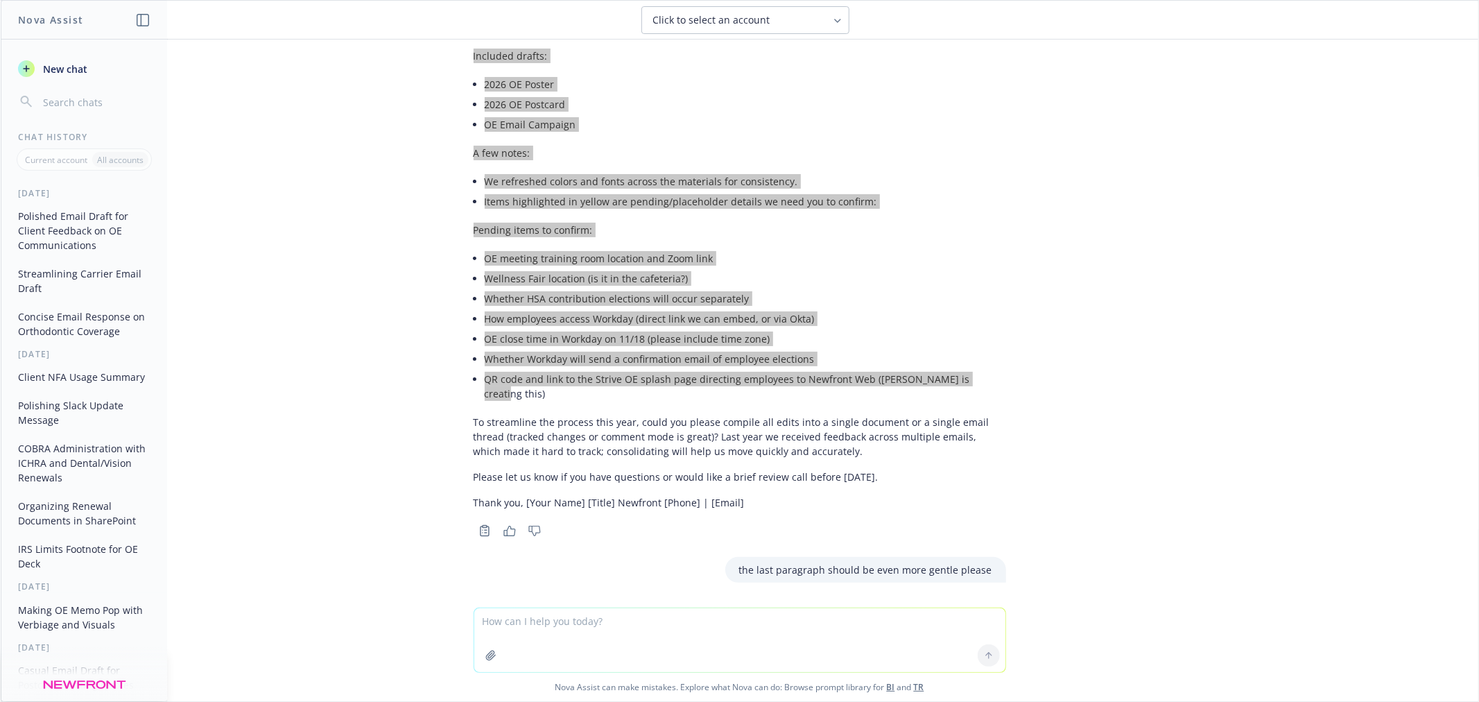
scroll to position [528, 0]
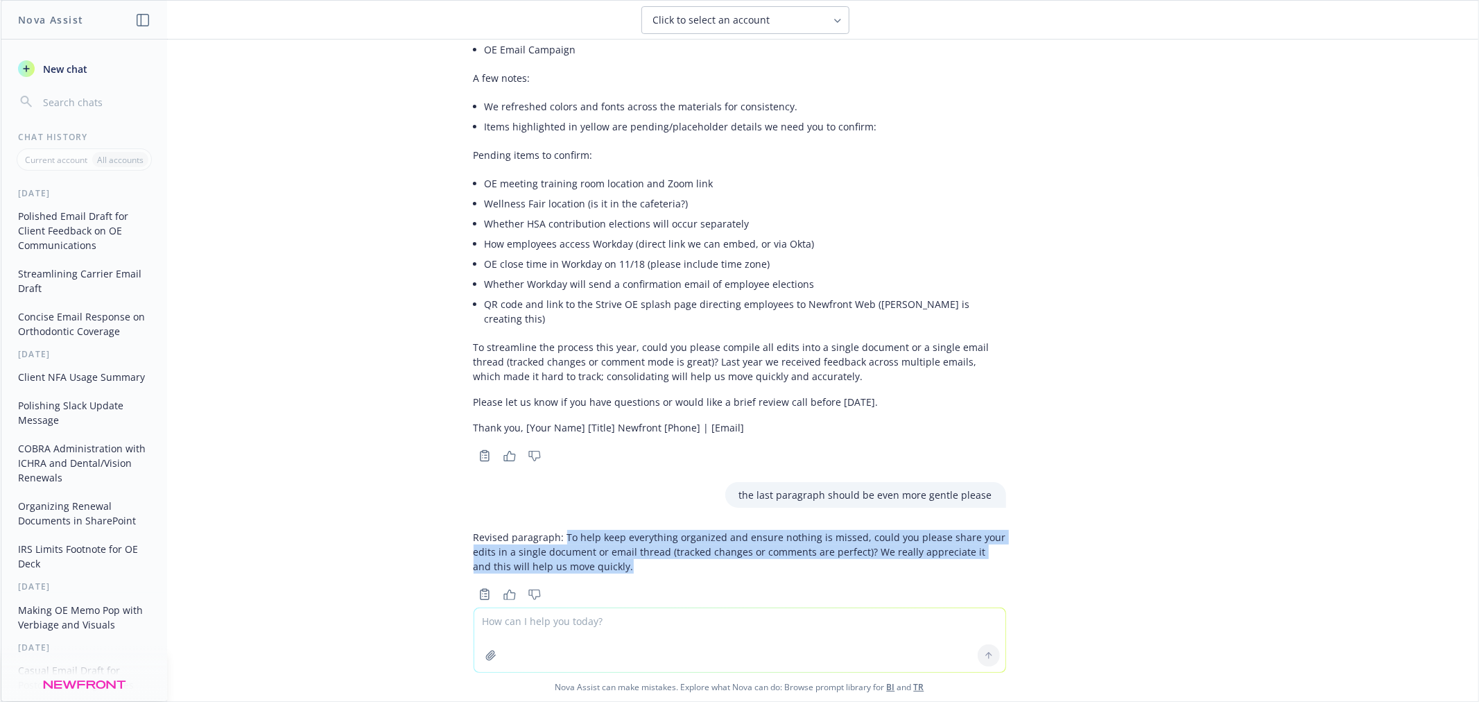
drag, startPoint x: 621, startPoint y: 535, endPoint x: 552, endPoint y: 512, distance: 72.6
click at [552, 530] on p "Revised paragraph: To help keep everything organized and ensure nothing is miss…" at bounding box center [740, 552] width 532 height 44
copy p "To help keep everything organized and ensure nothing is missed, could you pleas…"
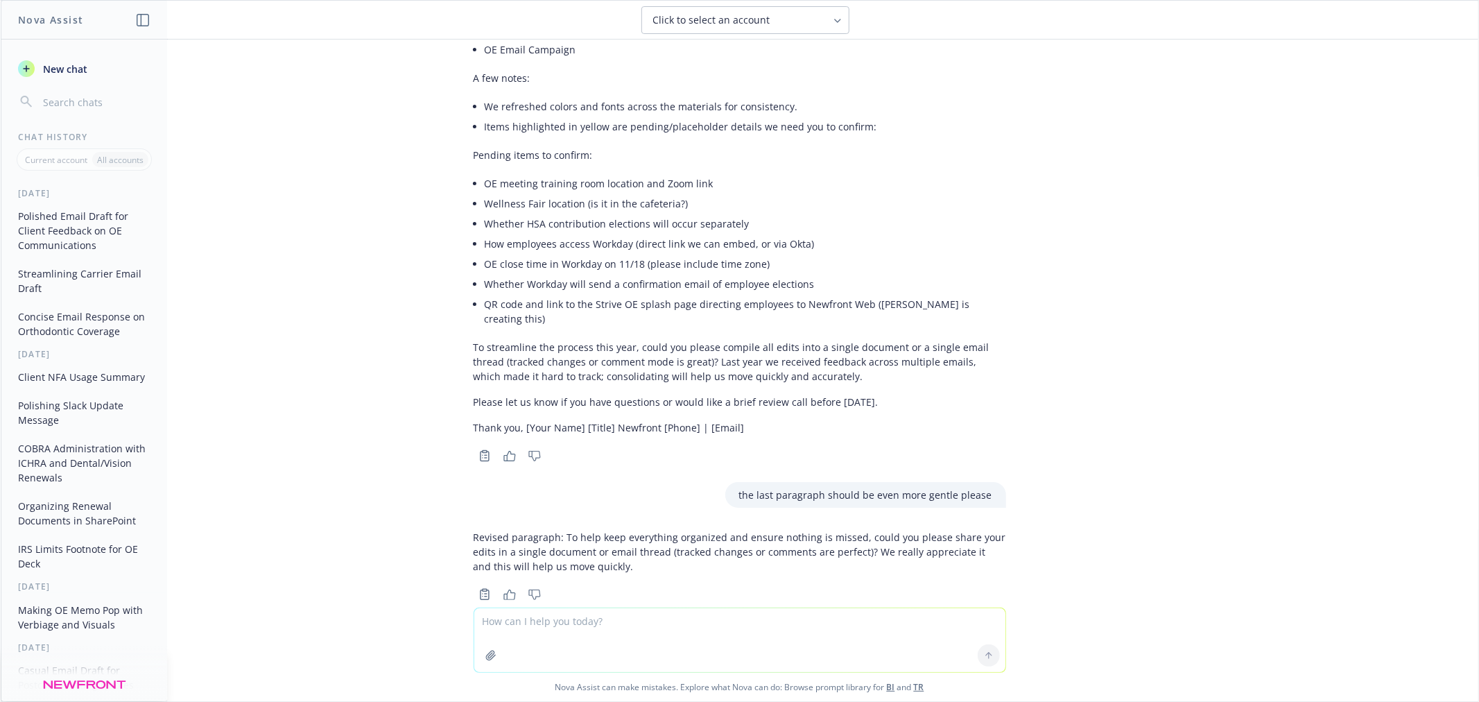
drag, startPoint x: 607, startPoint y: 626, endPoint x: 636, endPoint y: 615, distance: 31.2
click at [607, 626] on textarea at bounding box center [739, 640] width 531 height 64
click at [729, 615] on textarea "can you reword it to say that they should organize edits for each document" at bounding box center [739, 639] width 531 height 65
type textarea "can you reword it to say that they should organize edits and feedback for each …"
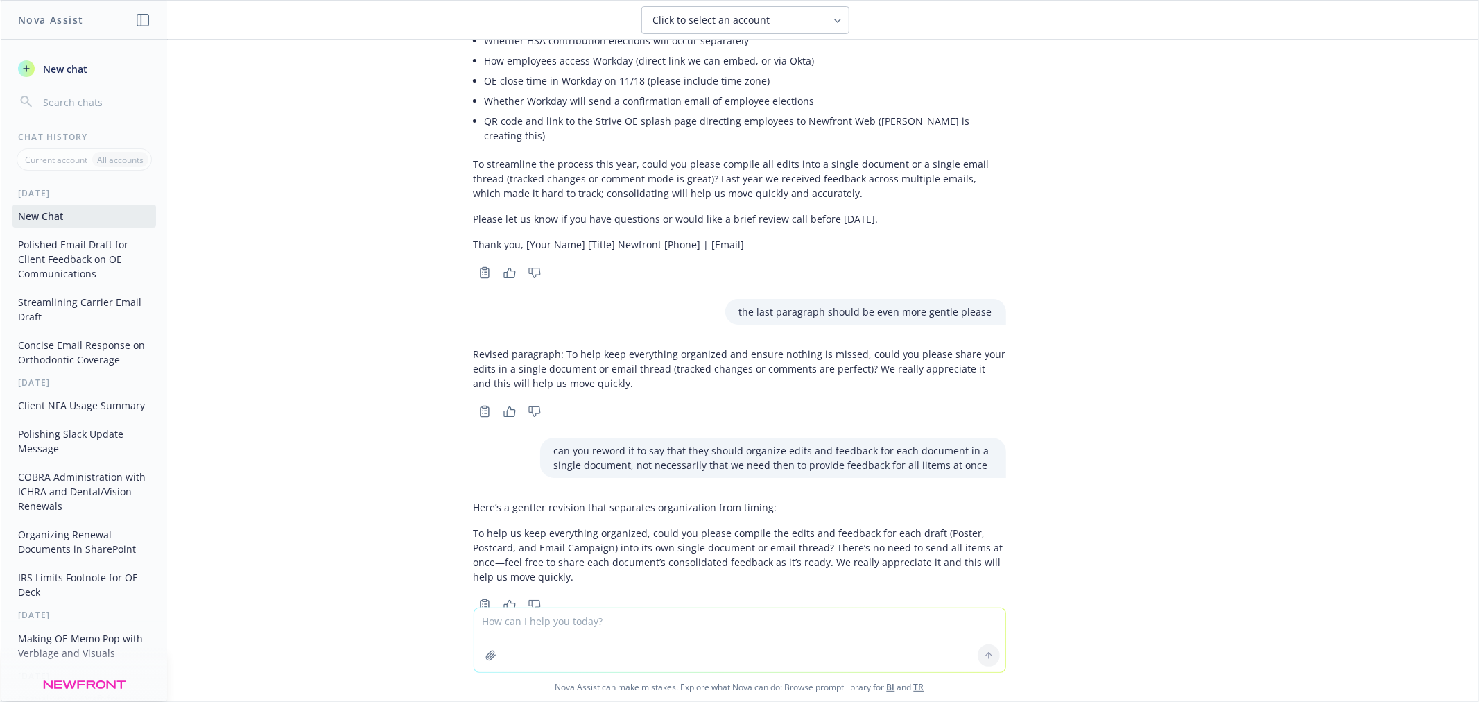
scroll to position [722, 0]
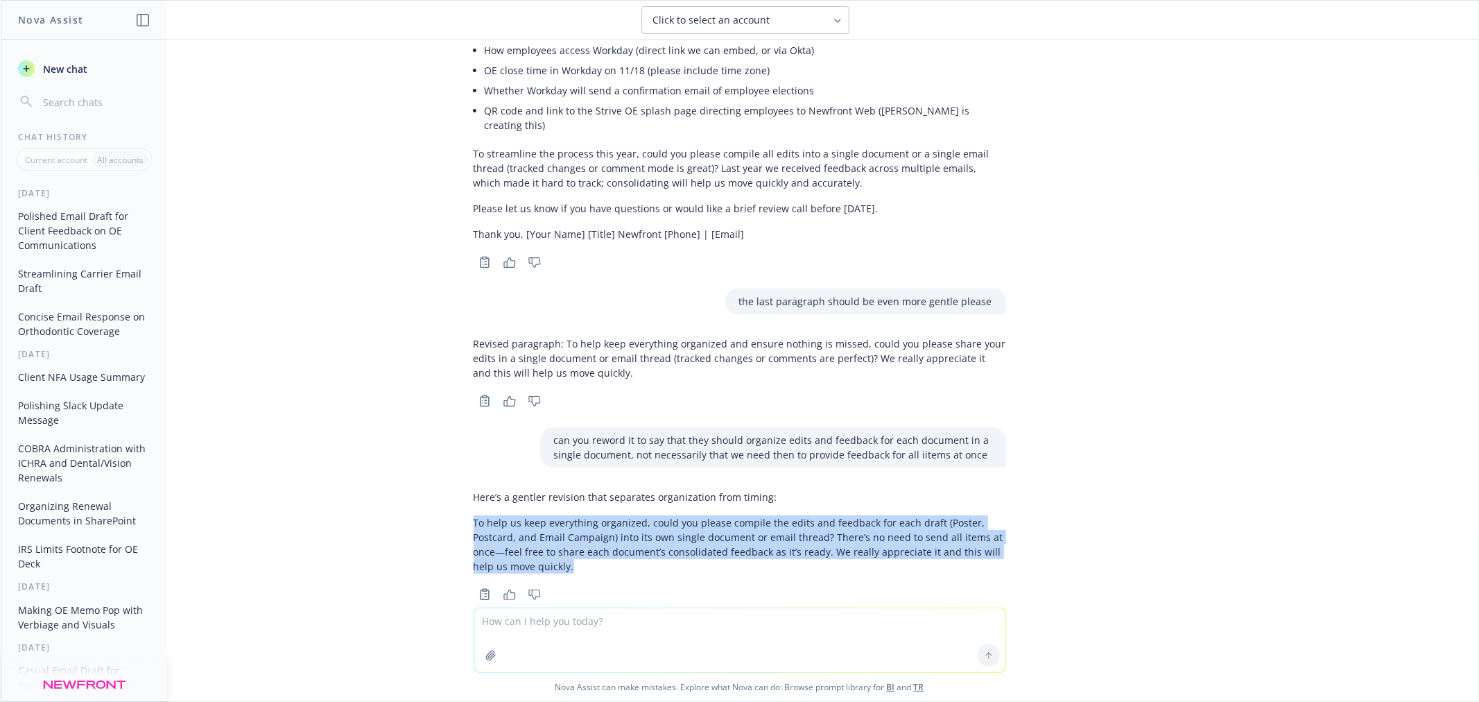
drag, startPoint x: 458, startPoint y: 489, endPoint x: 549, endPoint y: 545, distance: 106.8
click at [549, 545] on div "Here’s a gentler revision that separates organization from timing: To help us k…" at bounding box center [739, 544] width 555 height 120
copy p "To help us keep everything organized, could you please compile the edits and fe…"
